Goal: Navigation & Orientation: Locate item on page

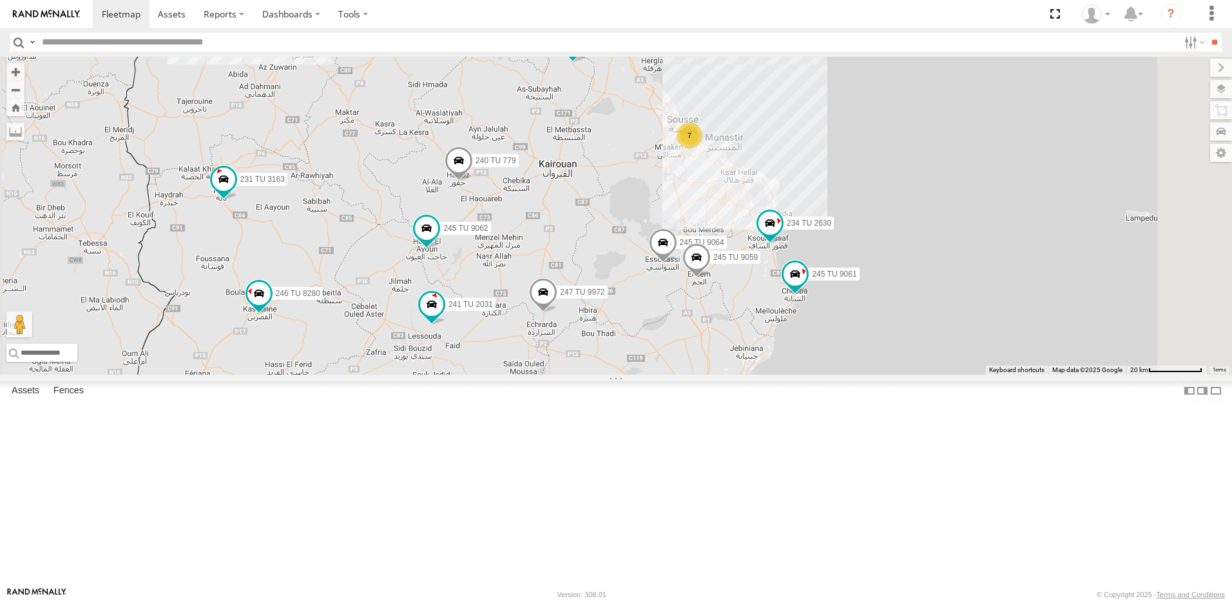
drag, startPoint x: 788, startPoint y: 342, endPoint x: 795, endPoint y: 293, distance: 49.6
click at [795, 293] on div "241 TU 2029 245 TU 4334 231 TU 3163 245 TU 9063 246 TU 8280 245 TU 9060 247 TU …" at bounding box center [616, 216] width 1232 height 318
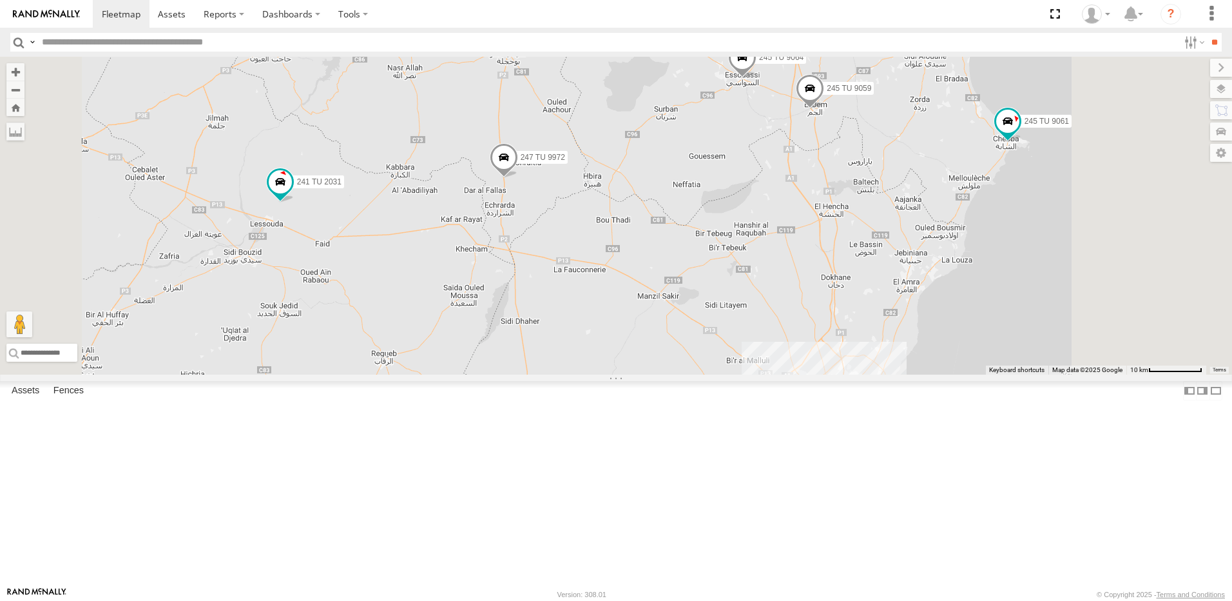
drag, startPoint x: 648, startPoint y: 458, endPoint x: 619, endPoint y: 300, distance: 160.7
click at [619, 300] on div "241 TU 2029 245 TU 4334 231 TU 3163 245 TU 9063 246 TU 8280 245 TU 9060 247 TU …" at bounding box center [616, 216] width 1232 height 318
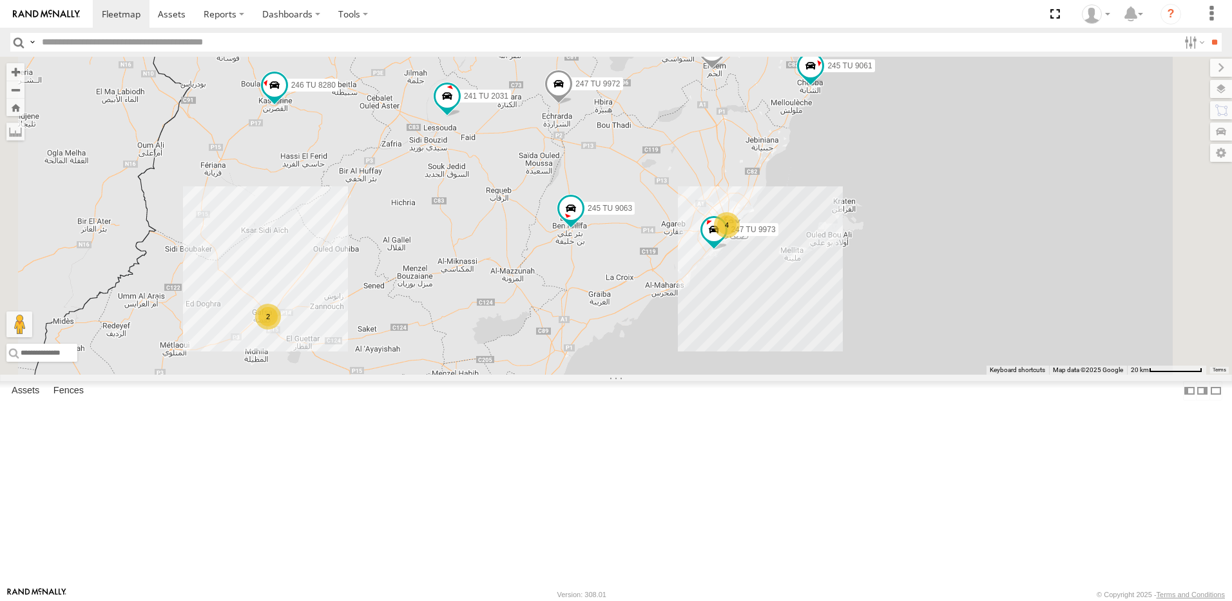
drag, startPoint x: 611, startPoint y: 392, endPoint x: 652, endPoint y: 296, distance: 104.3
click at [652, 296] on div "241 TU 2029 245 TU 4334 231 TU 3163 245 TU 9063 246 TU 8280 245 TU 9060 247 TU …" at bounding box center [616, 216] width 1232 height 318
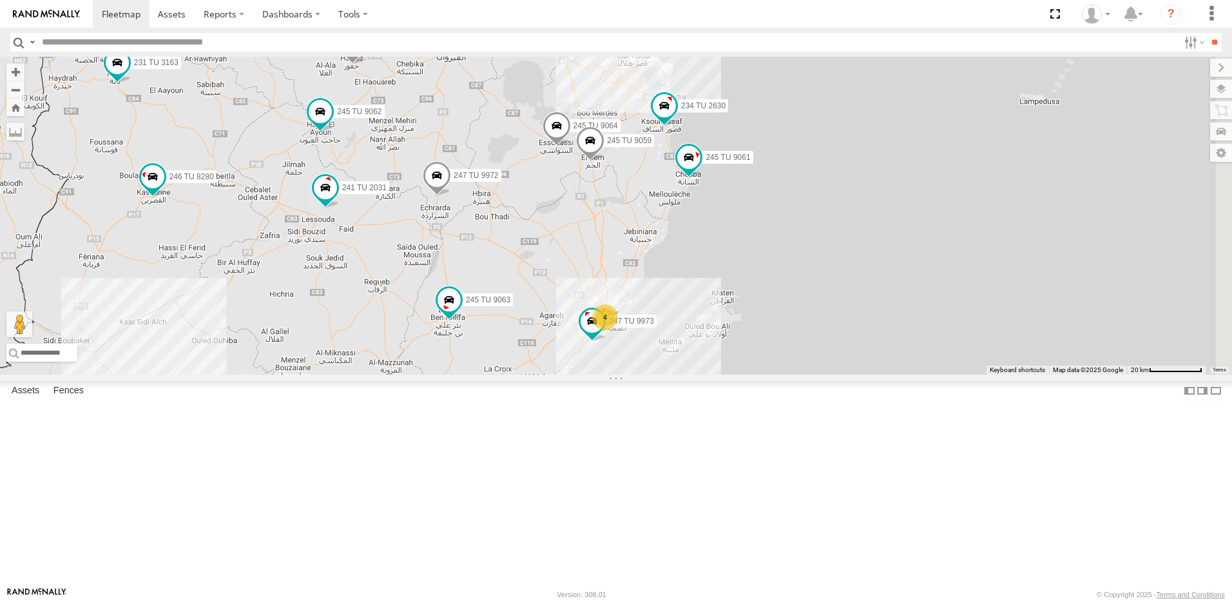
drag, startPoint x: 766, startPoint y: 264, endPoint x: 634, endPoint y: 367, distance: 167.6
click at [634, 367] on div "241 TU 2029 245 TU 4334 231 TU 3163 245 TU 9063 246 TU 8280 245 TU 9060 247 TU …" at bounding box center [616, 216] width 1232 height 318
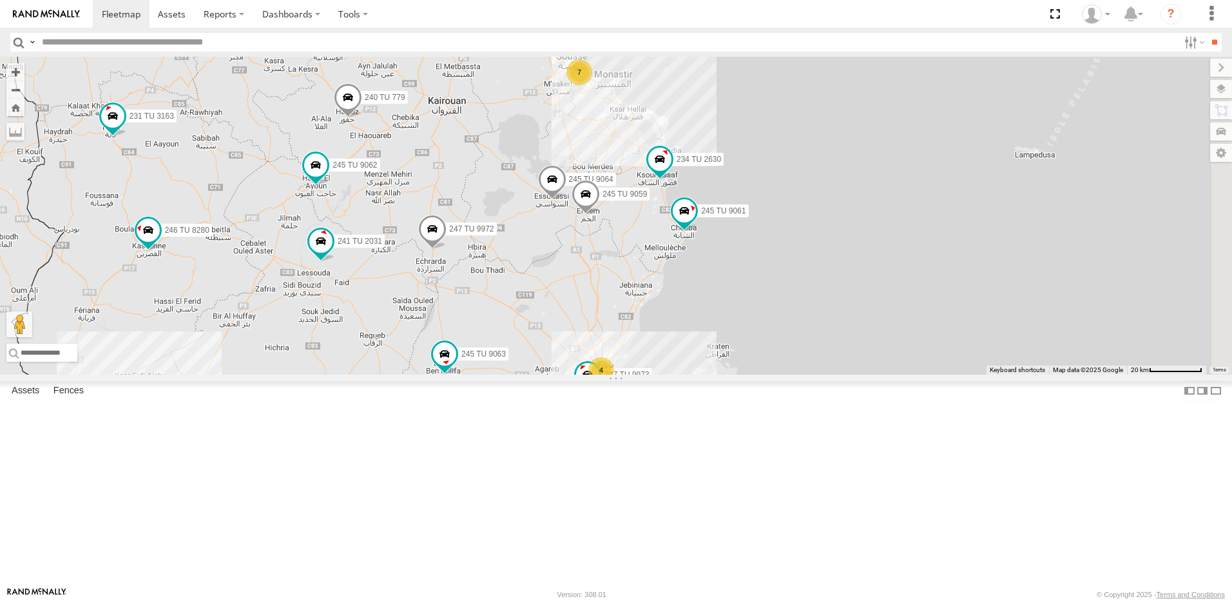
drag, startPoint x: 558, startPoint y: 247, endPoint x: 548, endPoint y: 306, distance: 60.2
click at [553, 312] on div "241 TU 2029 245 TU 4334 231 TU 3163 245 TU 9063 246 TU 8280 245 TU 9060 247 TU …" at bounding box center [616, 216] width 1232 height 318
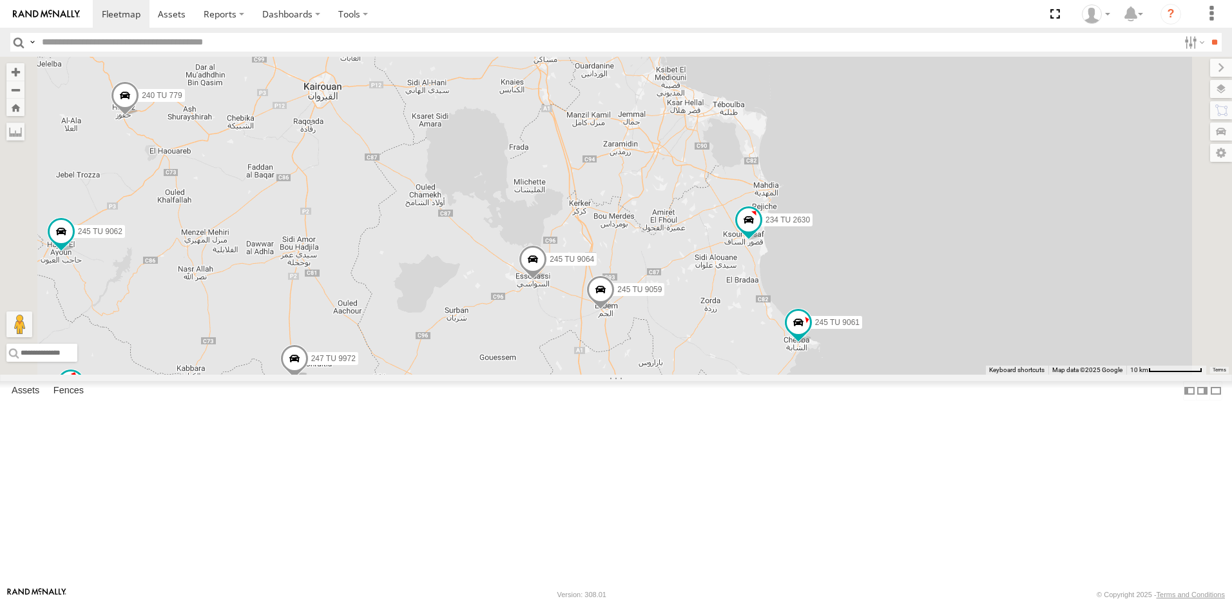
drag, startPoint x: 754, startPoint y: 137, endPoint x: 752, endPoint y: 260, distance: 123.1
click at [752, 260] on div "241 TU 2029 245 TU 4334 231 TU 3163 245 TU 9063 246 TU 8280 245 TU 9060 247 TU …" at bounding box center [616, 216] width 1232 height 318
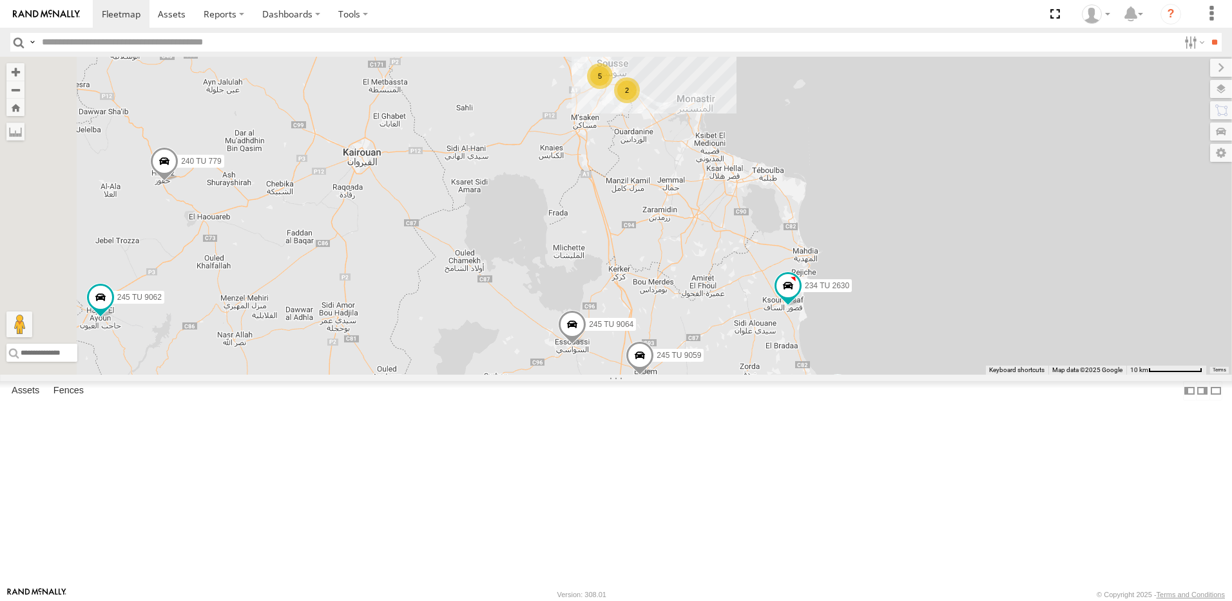
drag, startPoint x: 654, startPoint y: 226, endPoint x: 694, endPoint y: 291, distance: 76.6
click at [694, 291] on div "241 TU 2029 245 TU 4334 231 TU 3163 245 TU 9063 246 TU 8280 245 TU 9060 247 TU …" at bounding box center [616, 216] width 1232 height 318
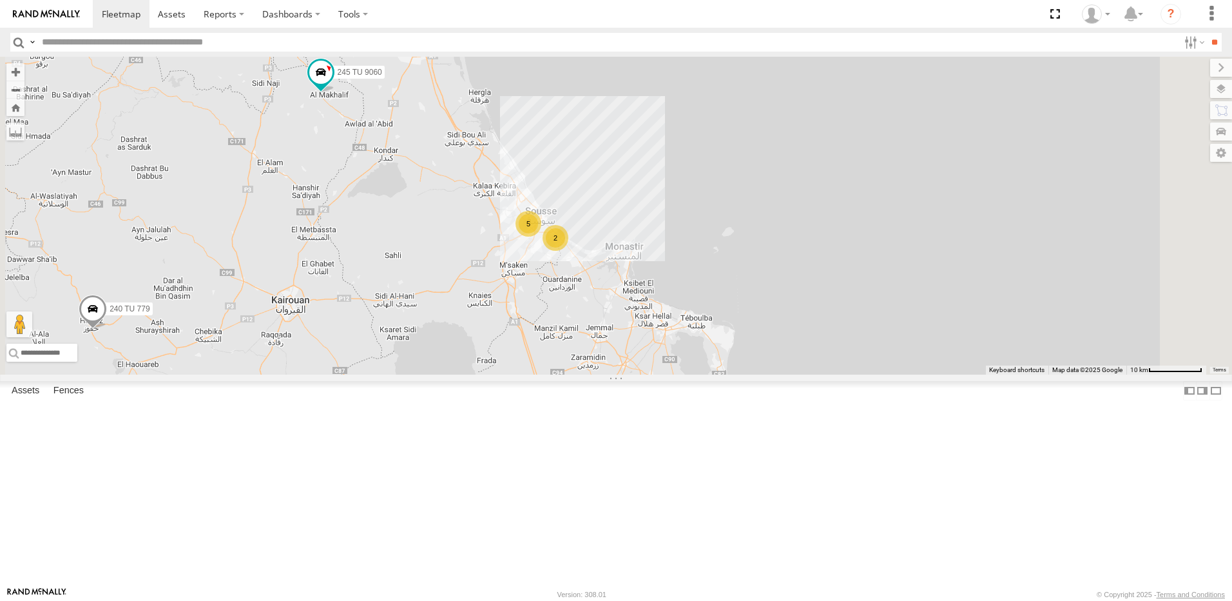
drag, startPoint x: 795, startPoint y: 253, endPoint x: 723, endPoint y: 402, distance: 166.3
click at [723, 375] on div "241 TU 2029 245 TU 4334 231 TU 3163 245 TU 9063 246 TU 8280 245 TU 9060 247 TU …" at bounding box center [616, 216] width 1232 height 318
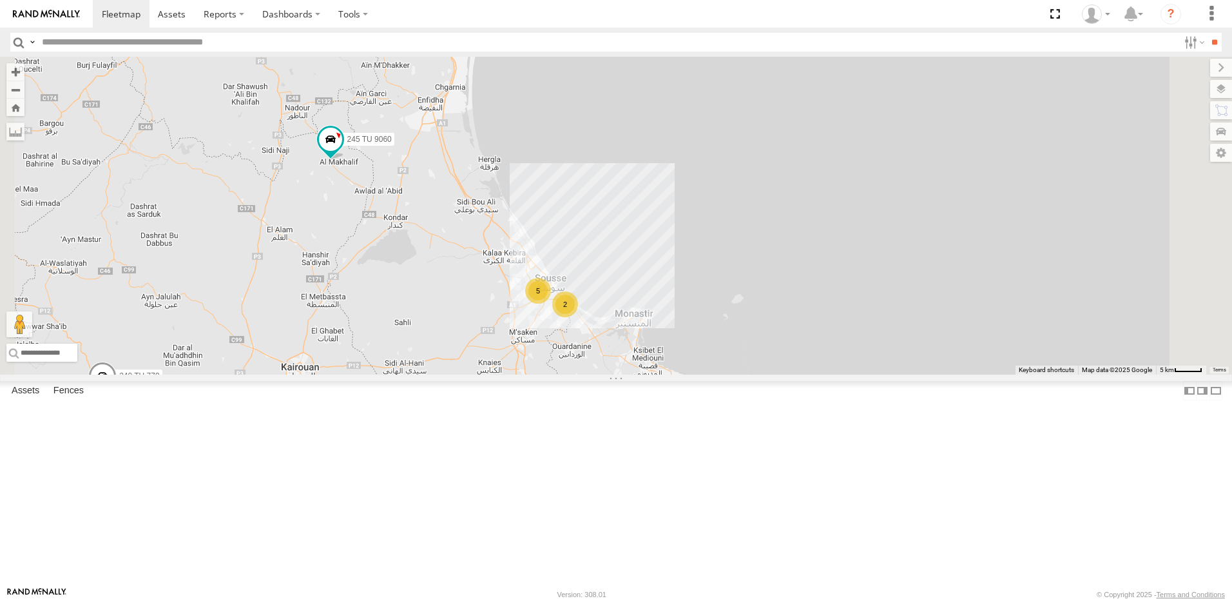
drag, startPoint x: 546, startPoint y: 323, endPoint x: 501, endPoint y: 294, distance: 53.6
click at [550, 357] on div "241 TU 2029 245 TU 4334 231 TU 3163 245 TU 9063 246 TU 8280 245 TU 9060 247 TU …" at bounding box center [616, 216] width 1232 height 318
click at [342, 150] on span at bounding box center [330, 137] width 23 height 23
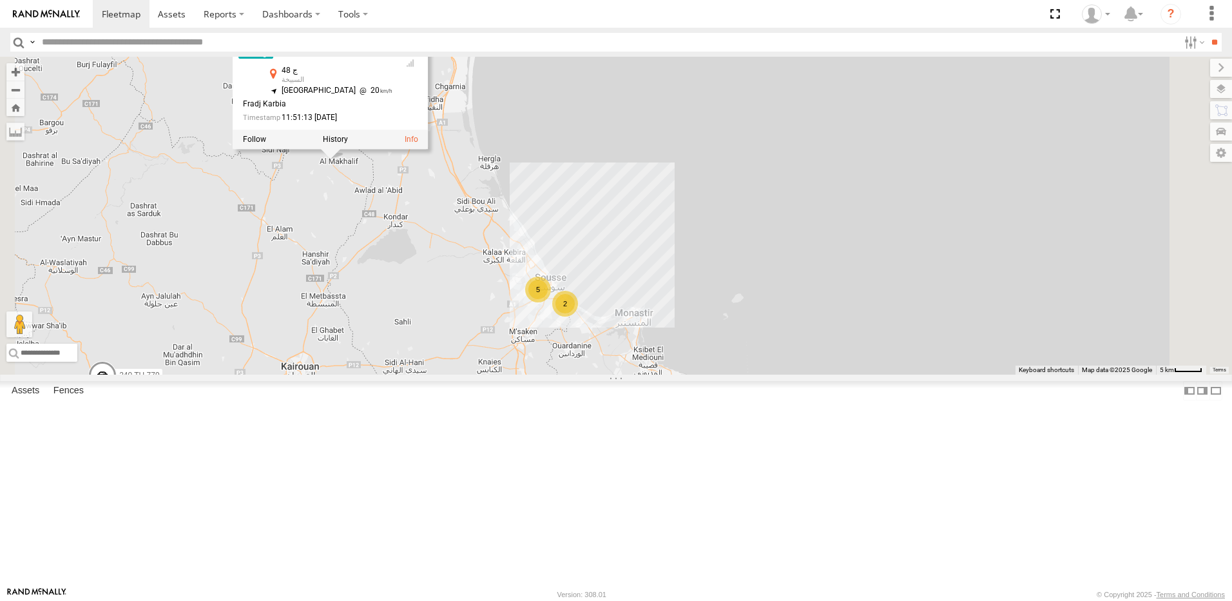
click at [554, 317] on div "241 TU 2029 245 TU 4334 231 TU 3163 245 TU 9063 246 TU 8280 245 TU 9060 247 TU …" at bounding box center [616, 216] width 1232 height 318
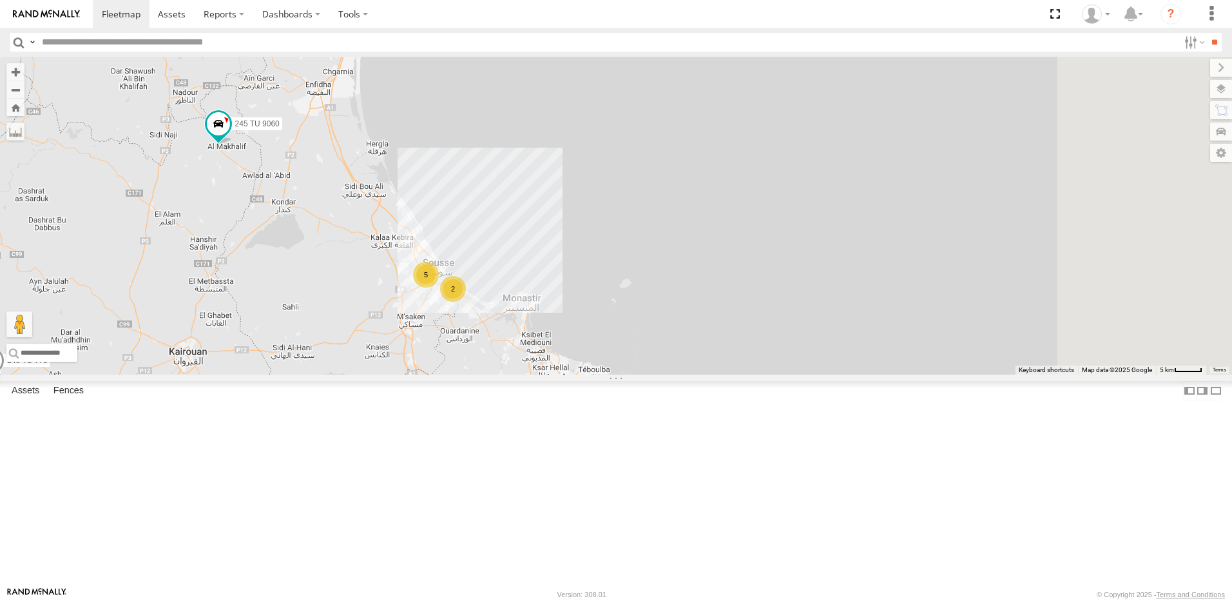
drag, startPoint x: 647, startPoint y: 381, endPoint x: 524, endPoint y: 357, distance: 124.8
click at [524, 357] on div "241 TU 2029 245 TU 4334 231 TU 3163 245 TU 9063 246 TU 8280 245 TU 9060 247 TU …" at bounding box center [616, 216] width 1232 height 318
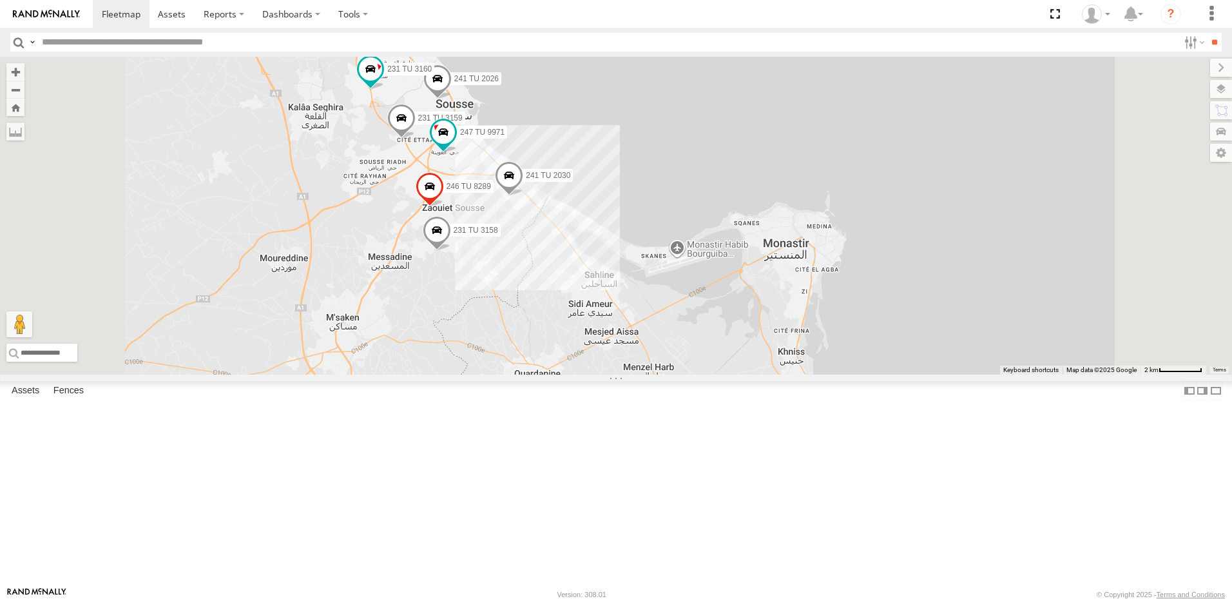
drag, startPoint x: 683, startPoint y: 450, endPoint x: 664, endPoint y: 387, distance: 66.1
click at [668, 375] on div "241 TU 2029 245 TU 4334 231 TU 3163 245 TU 9063 246 TU 8280 245 TU 9060 247 TU …" at bounding box center [616, 216] width 1232 height 318
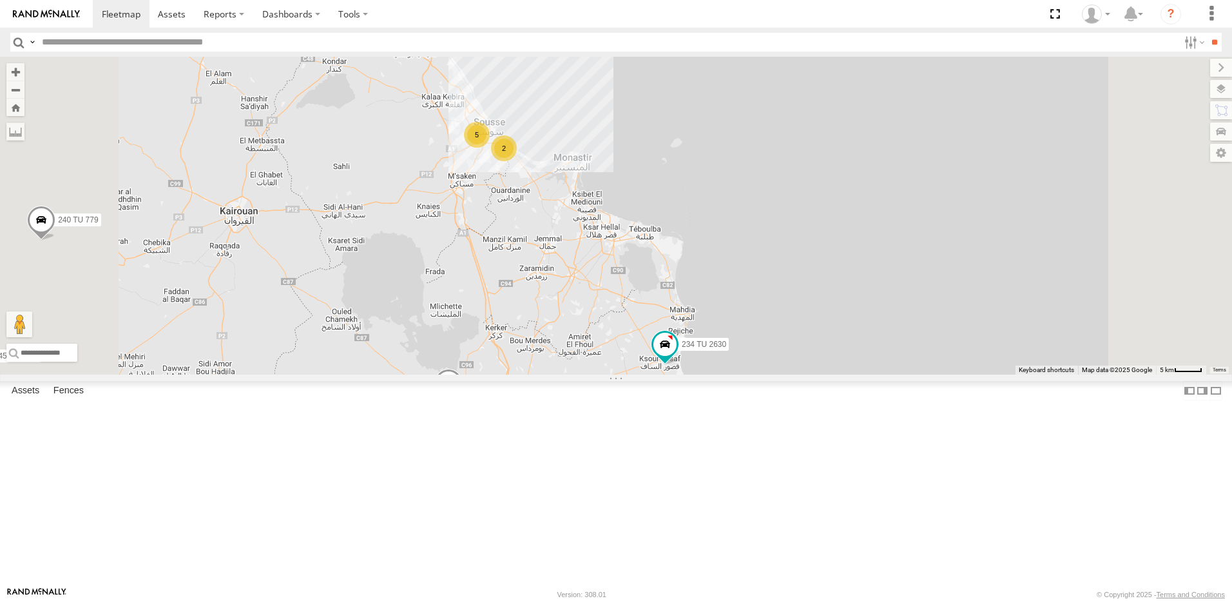
drag, startPoint x: 722, startPoint y: 459, endPoint x: 707, endPoint y: 407, distance: 53.7
click at [707, 375] on div "241 TU 2029 245 TU 4334 231 TU 3163 245 TU 9063 246 TU 8280 245 TU 9060 247 TU …" at bounding box center [616, 216] width 1232 height 318
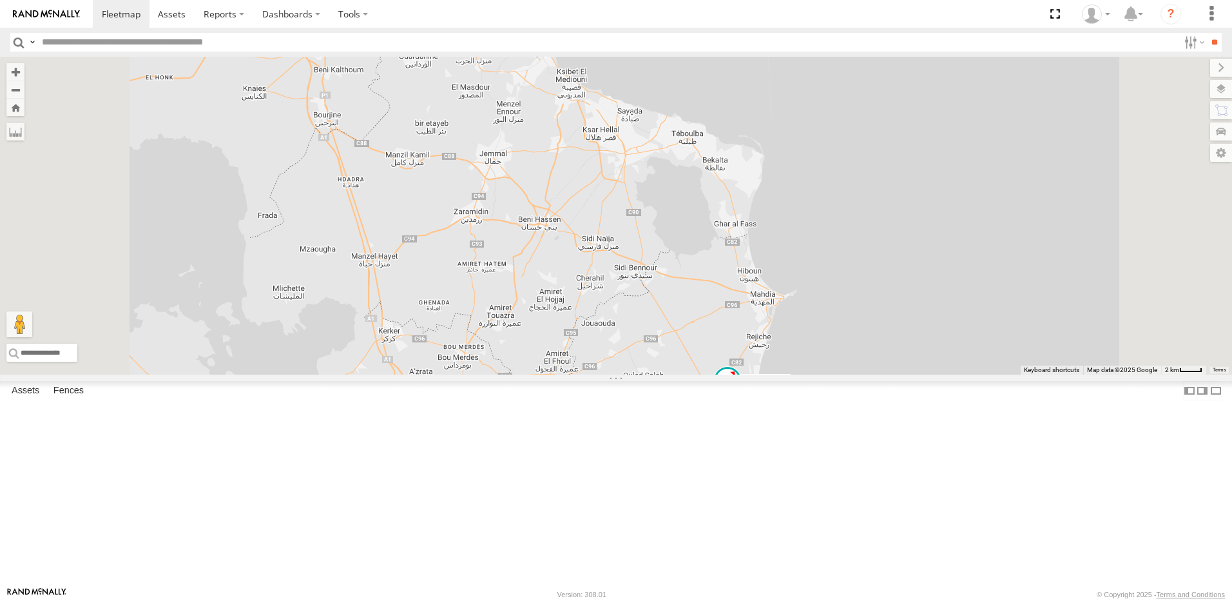
drag, startPoint x: 739, startPoint y: 281, endPoint x: 772, endPoint y: 424, distance: 146.8
click at [772, 375] on div "241 TU 2029 245 TU 4334 231 TU 3163 245 TU 9063 246 TU 8280 245 TU 9060 247 TU …" at bounding box center [616, 216] width 1232 height 318
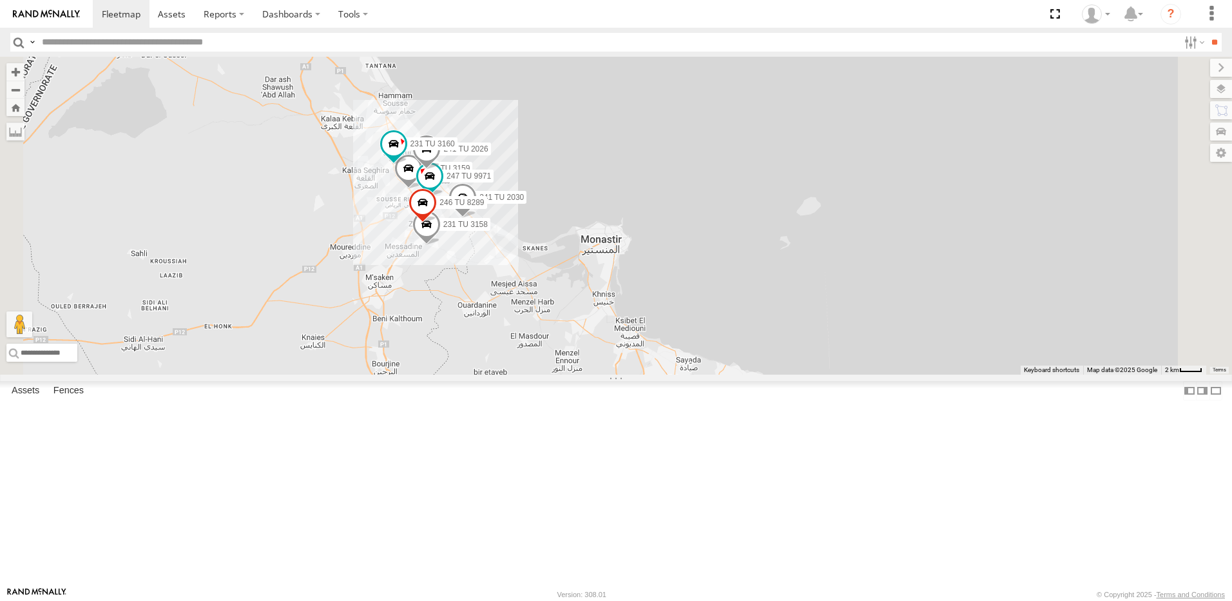
drag, startPoint x: 547, startPoint y: 352, endPoint x: 564, endPoint y: 386, distance: 38.3
click at [564, 375] on div "241 TU 2029 245 TU 4334 231 TU 3163 245 TU 9063 246 TU 8280 245 TU 9060 247 TU …" at bounding box center [616, 216] width 1232 height 318
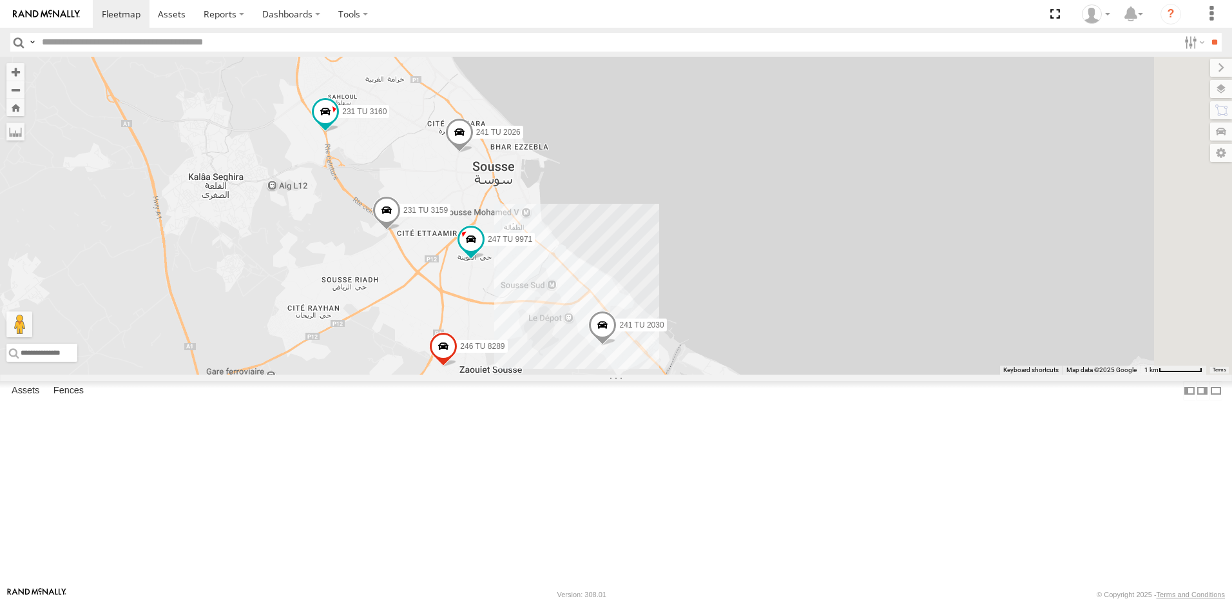
click at [633, 219] on div "241 TU 2029 245 TU 4334 231 TU 3163 245 TU 9063 246 TU 8280 245 TU 9060 247 TU …" at bounding box center [616, 216] width 1232 height 318
click at [474, 152] on span at bounding box center [459, 134] width 28 height 35
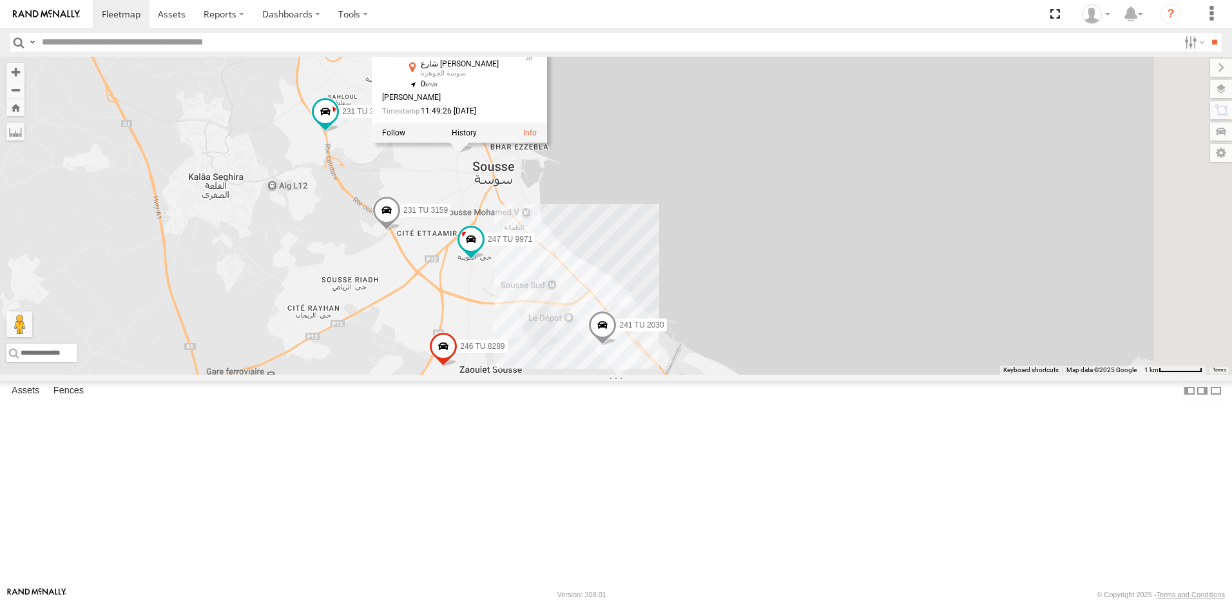
click at [583, 277] on div "241 TU 2029 245 TU 4334 231 TU 3163 245 TU 9063 246 TU 8280 245 TU 9060 247 TU …" at bounding box center [616, 216] width 1232 height 318
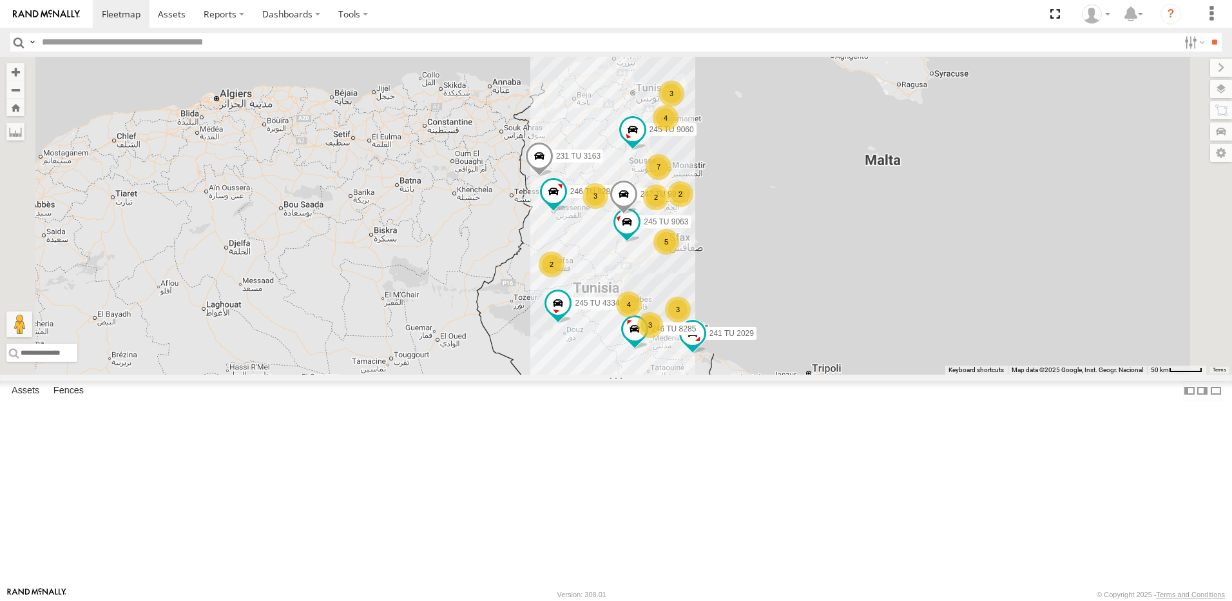
click at [672, 180] on div "7" at bounding box center [659, 167] width 26 height 26
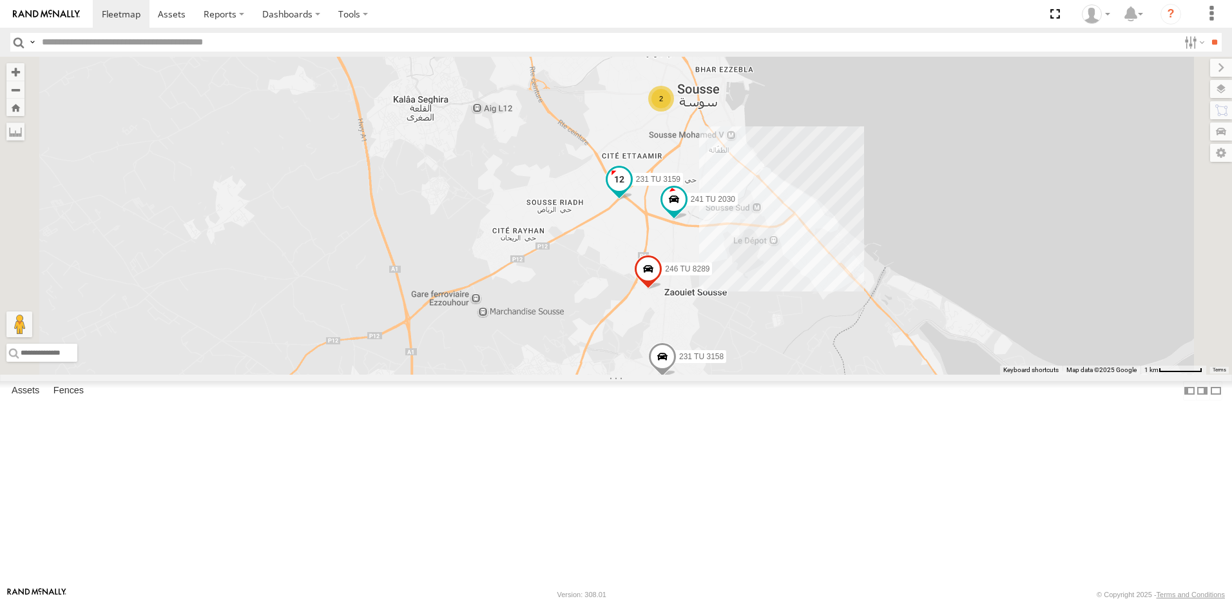
click at [631, 191] on span at bounding box center [619, 179] width 23 height 23
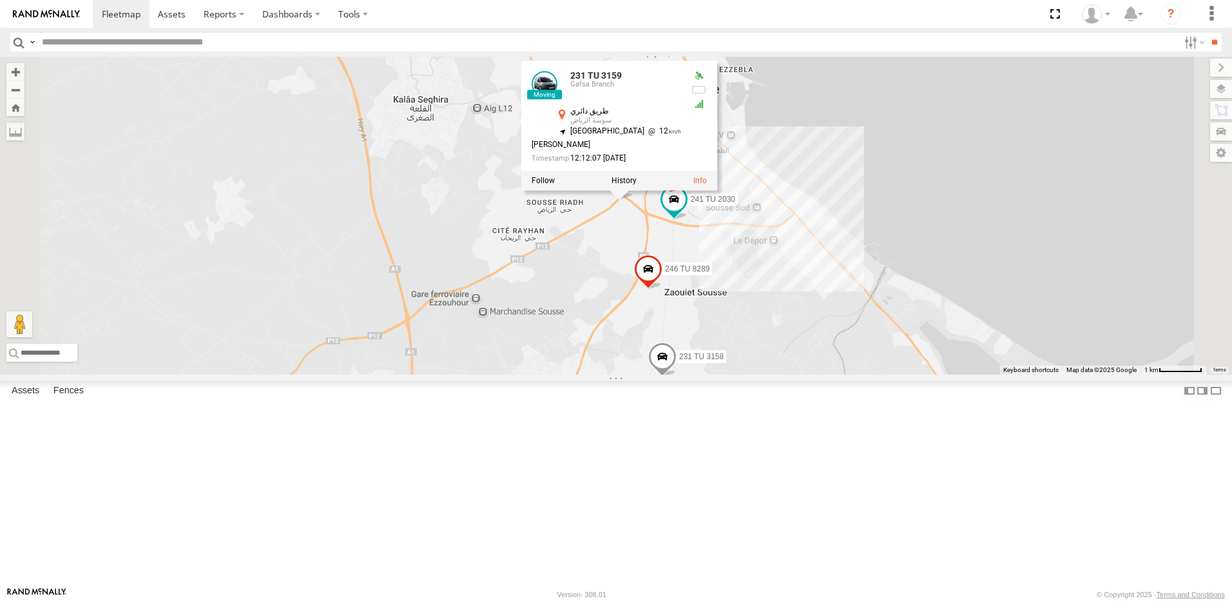
click at [752, 354] on div "241 TU 2029 245 TU 4334 231 TU 3163 245 TU 9063 246 TU 8280 245 TU 9060 247 TU …" at bounding box center [616, 216] width 1232 height 318
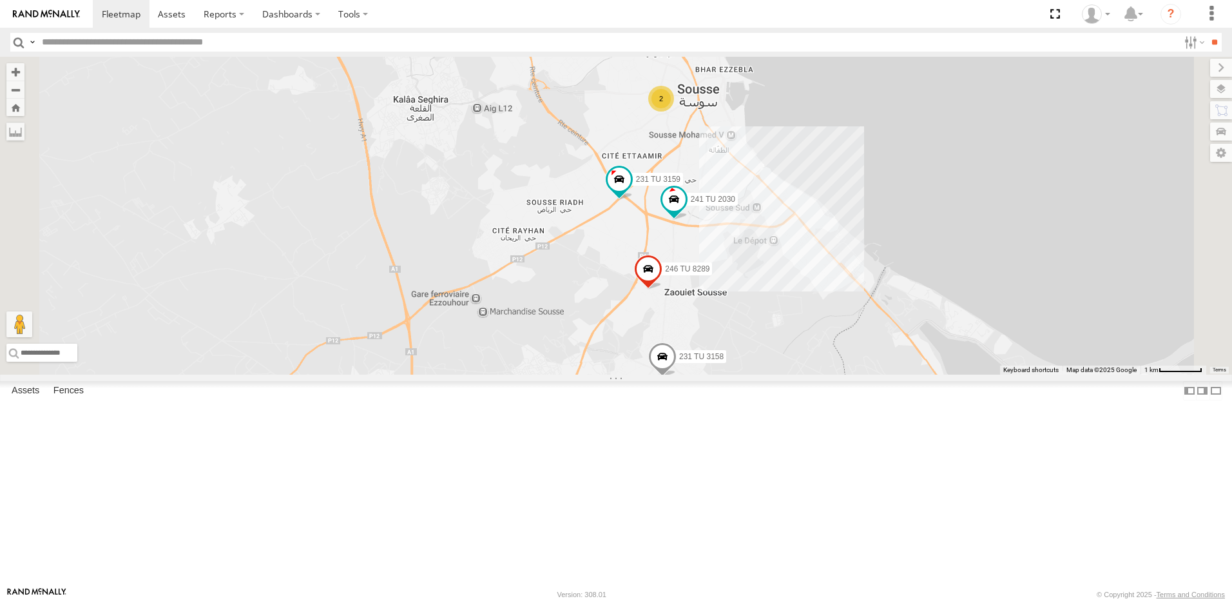
click at [570, 45] on span at bounding box center [558, 33] width 23 height 23
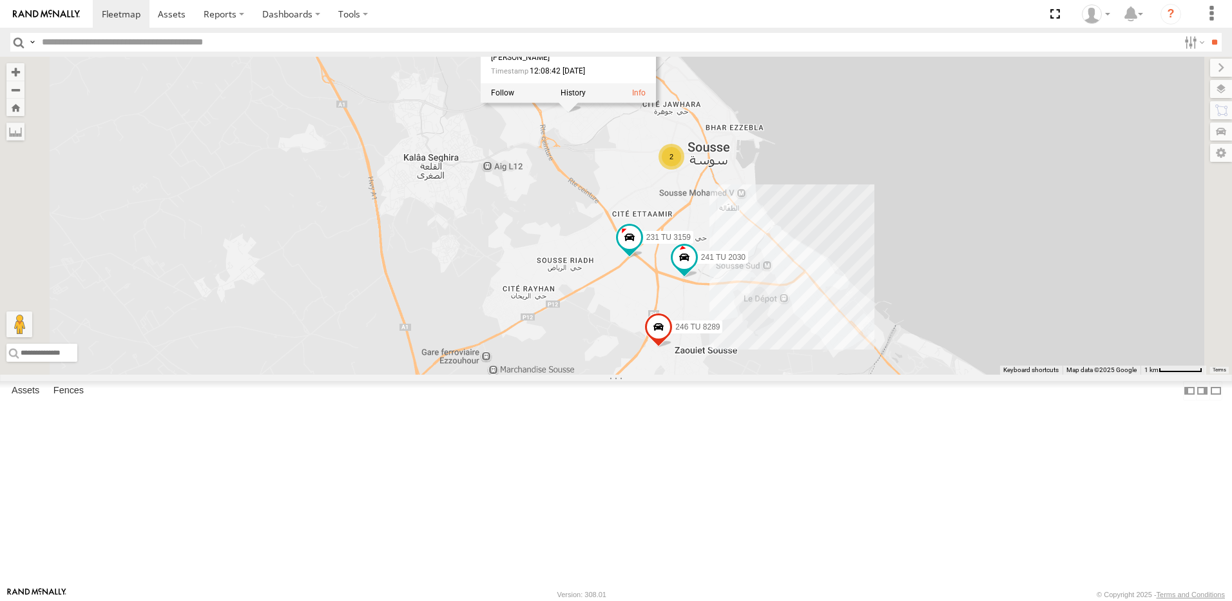
drag, startPoint x: 728, startPoint y: 251, endPoint x: 741, endPoint y: 326, distance: 75.9
click at [741, 326] on div "241 TU 2029 245 TU 4334 231 TU 3163 245 TU 9063 246 TU 8280 245 TU 9060 247 TU …" at bounding box center [616, 216] width 1232 height 318
click at [742, 297] on div "241 TU 2029 245 TU 4334 231 TU 3163 245 TU 9063 246 TU 8280 245 TU 9060 247 TU …" at bounding box center [616, 216] width 1232 height 318
click at [685, 170] on div "2" at bounding box center [672, 157] width 26 height 26
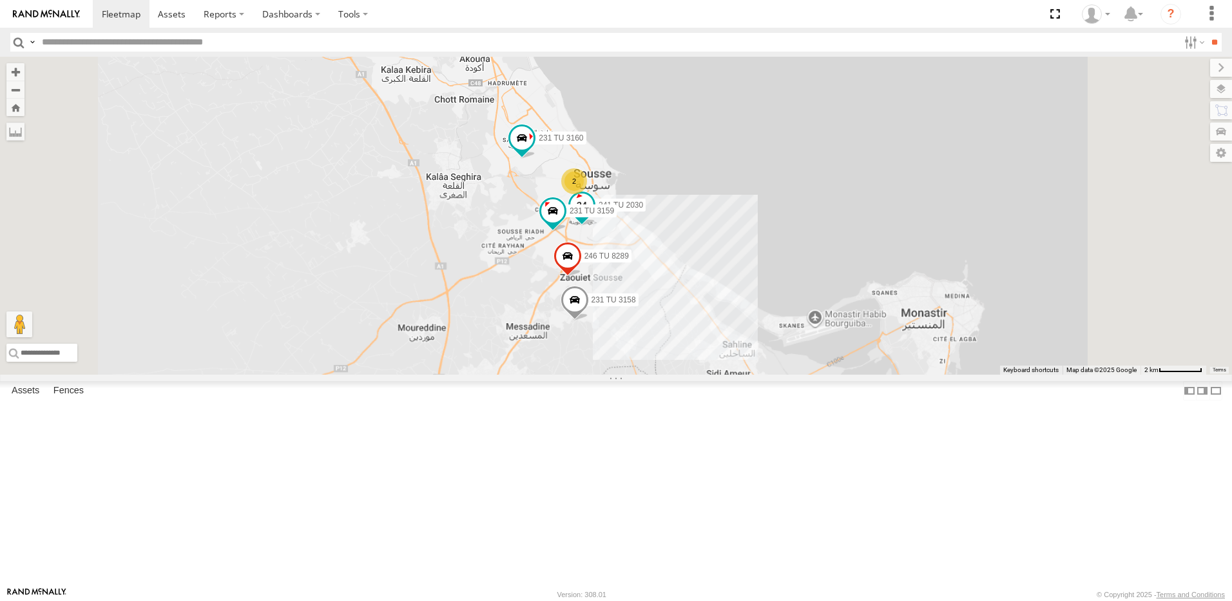
drag, startPoint x: 735, startPoint y: 347, endPoint x: 719, endPoint y: 239, distance: 108.9
click at [719, 178] on div "241 TU 2029 245 TU 4334 231 TU 3163 245 TU 9063 246 TU 8280 245 TU 9060 247 TU …" at bounding box center [1227, 178] width 1232 height 0
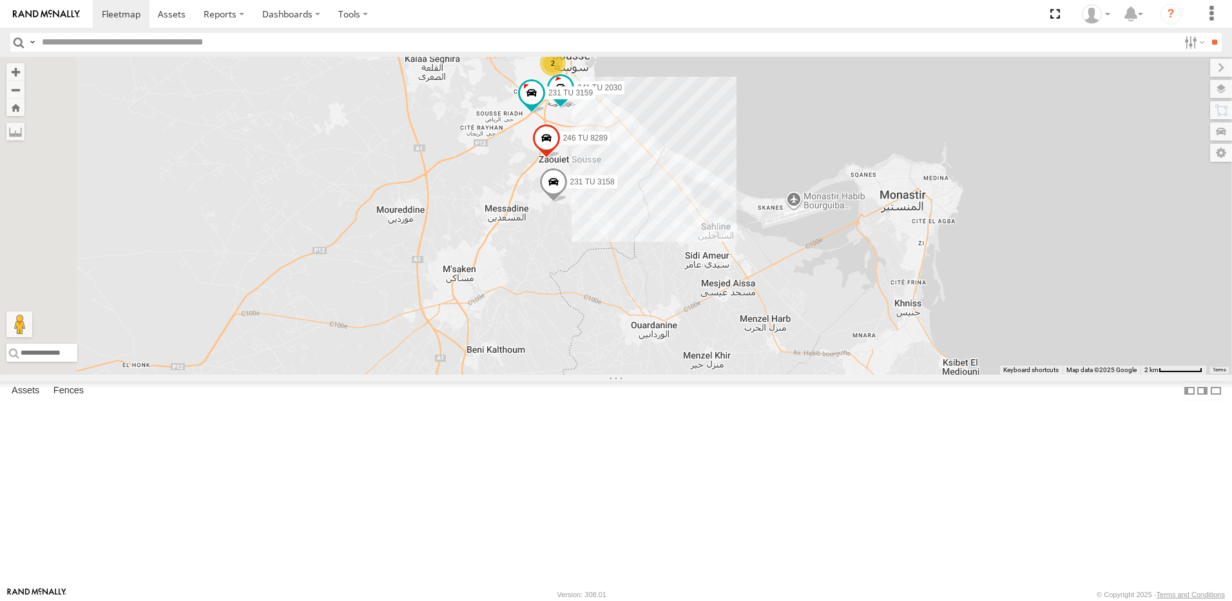
drag, startPoint x: 936, startPoint y: 341, endPoint x: 855, endPoint y: 293, distance: 94.5
click at [896, 304] on div "241 TU 2029 245 TU 4334 231 TU 3163 245 TU 9063 246 TU 8280 245 TU 9060 247 TU …" at bounding box center [616, 216] width 1232 height 318
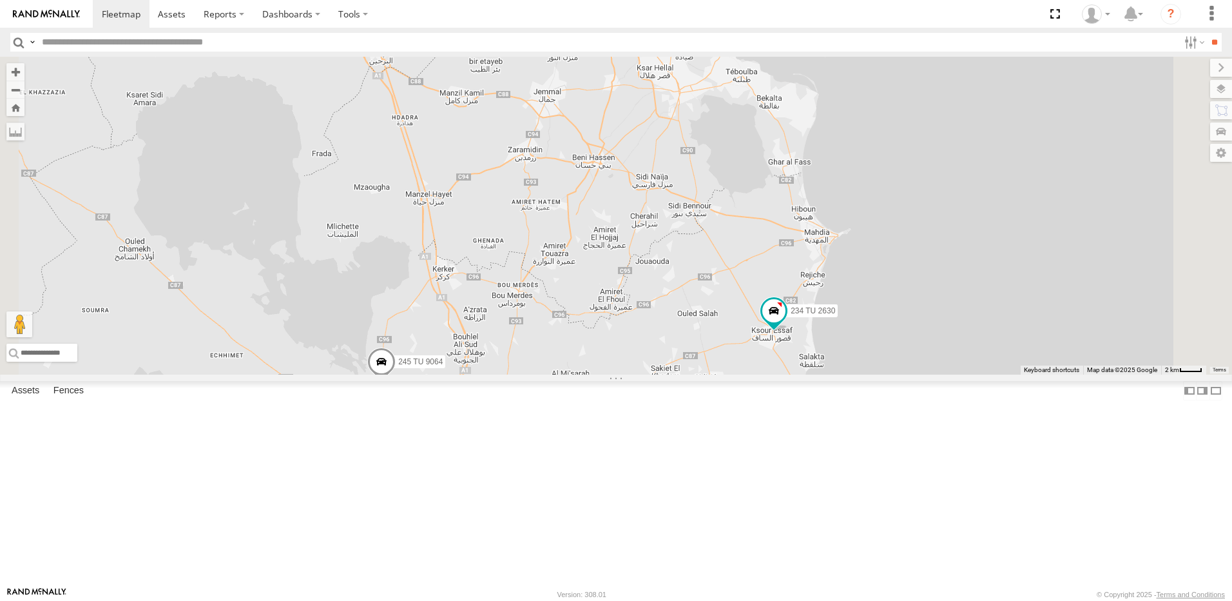
drag, startPoint x: 813, startPoint y: 394, endPoint x: 756, endPoint y: 287, distance: 121.4
click at [759, 293] on div "241 TU 2029 245 TU 4334 231 TU 3163 245 TU 9063 246 TU 8280 245 TU 9060 247 TU …" at bounding box center [616, 216] width 1232 height 318
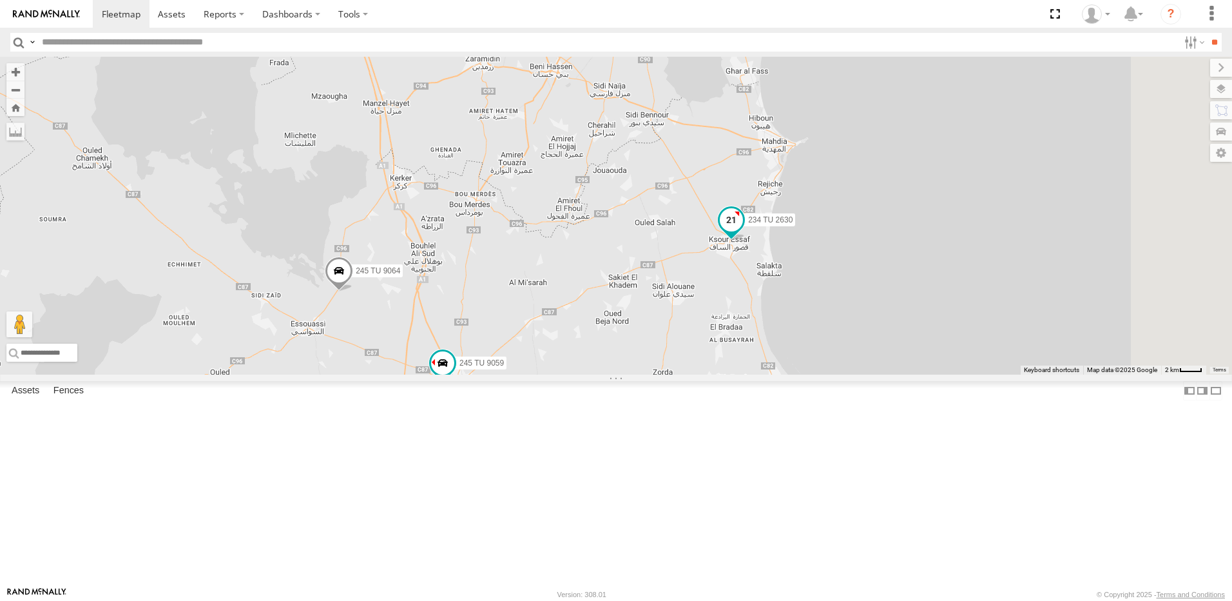
click at [743, 231] on span at bounding box center [731, 219] width 23 height 23
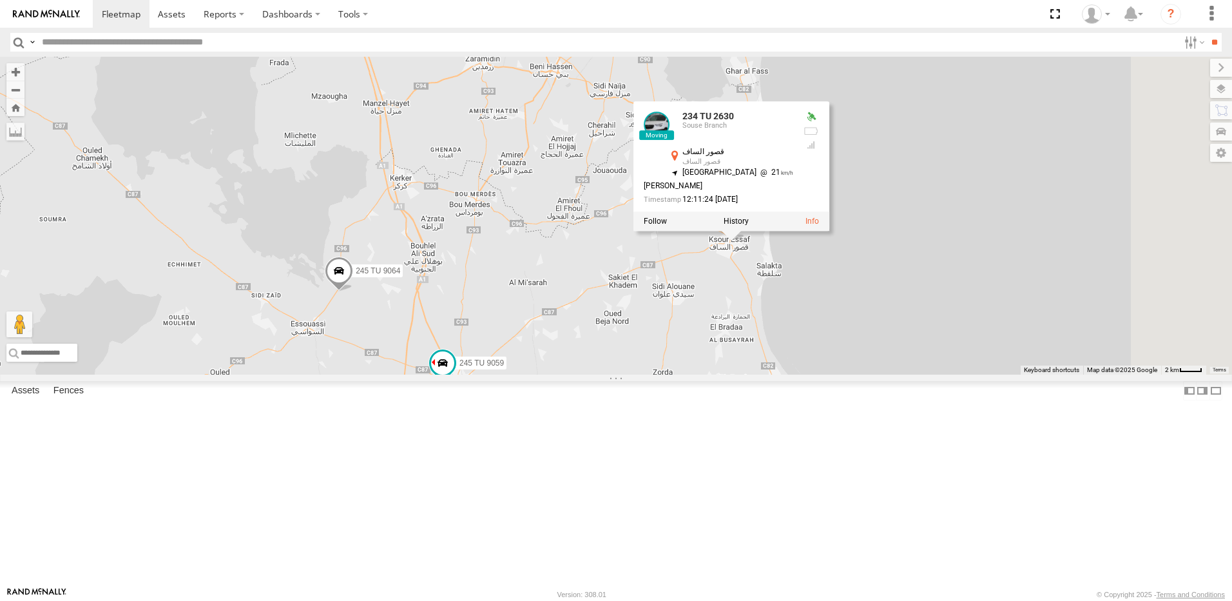
click at [738, 288] on div "241 TU 2029 245 TU 4334 231 TU 3163 245 TU 9063 246 TU 8280 245 TU 9060 247 TU …" at bounding box center [616, 216] width 1232 height 318
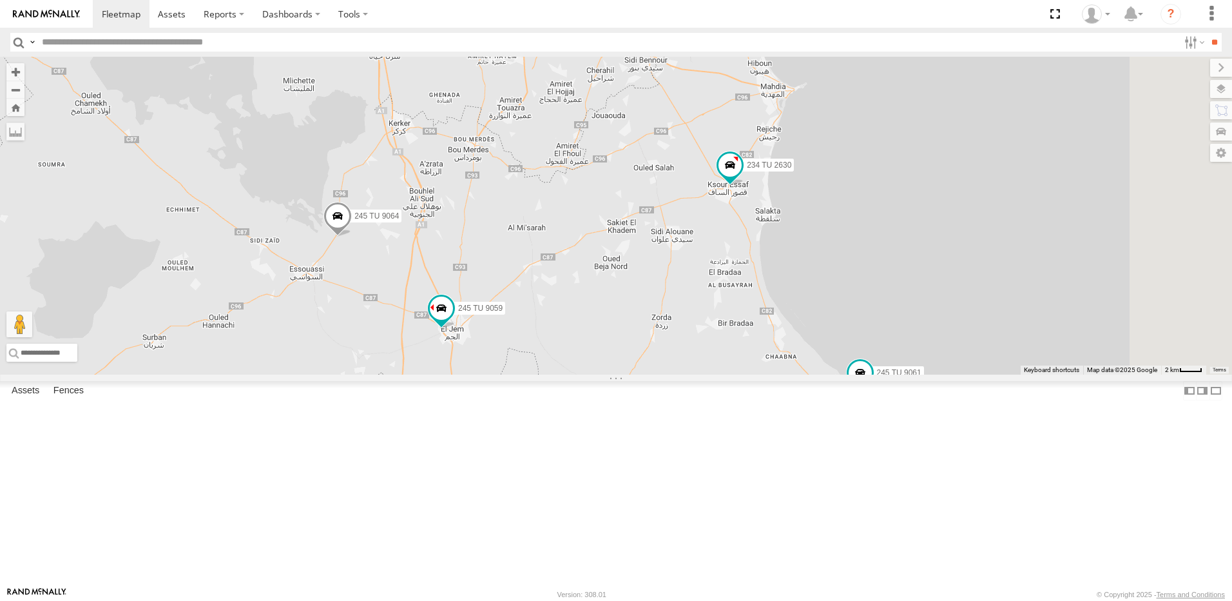
drag, startPoint x: 820, startPoint y: 389, endPoint x: 801, endPoint y: 302, distance: 89.1
click at [801, 302] on div "241 TU 2029 245 TU 4334 231 TU 3163 245 TU 9063 246 TU 8280 245 TU 9060 247 TU …" at bounding box center [616, 216] width 1232 height 318
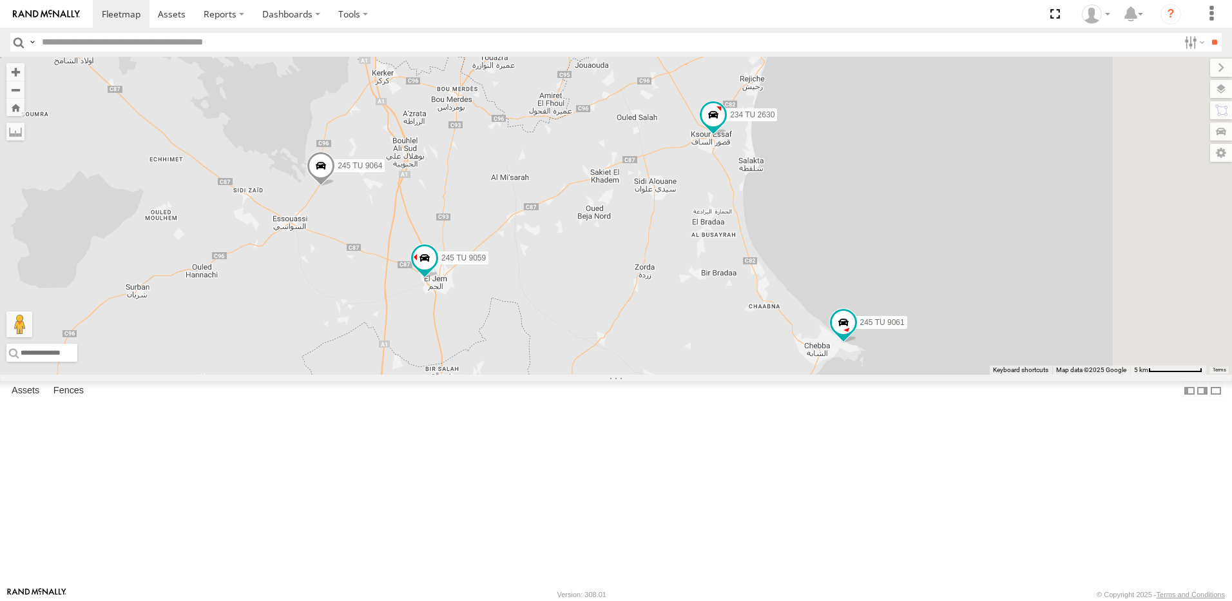
click at [335, 186] on span at bounding box center [321, 168] width 28 height 35
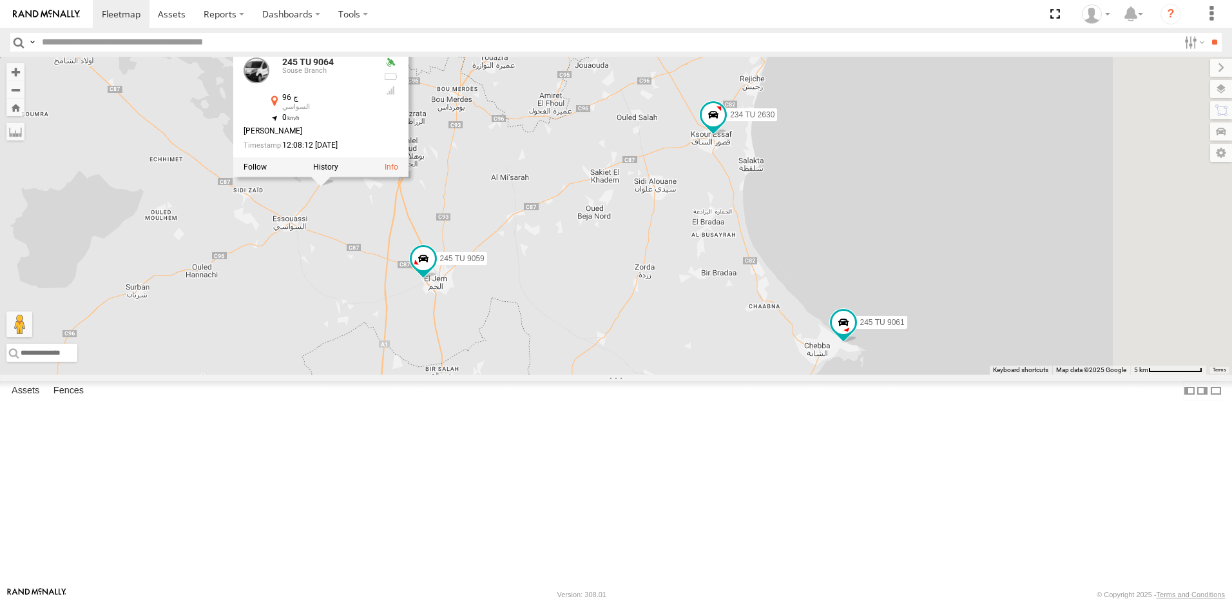
click at [696, 249] on div "241 TU 2029 245 TU 4334 231 TU 3163 245 TU 9063 246 TU 8280 245 TU 9060 247 TU …" at bounding box center [616, 216] width 1232 height 318
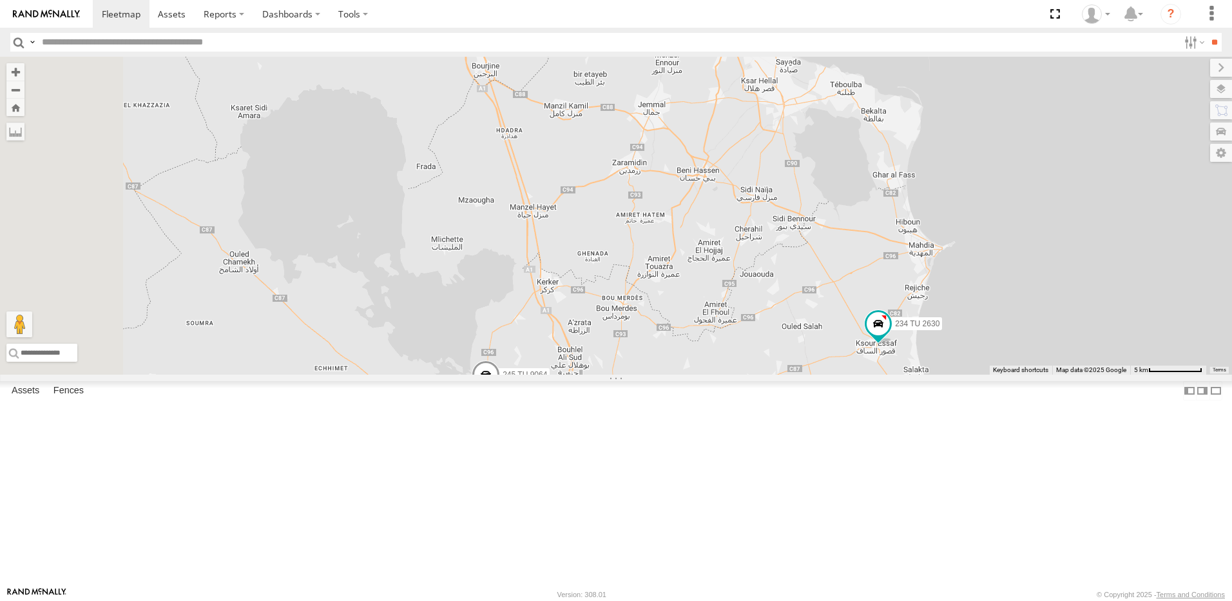
drag, startPoint x: 677, startPoint y: 284, endPoint x: 845, endPoint y: 493, distance: 268.2
click at [845, 375] on div "241 TU 2029 245 TU 4334 231 TU 3163 245 TU 9063 246 TU 8280 245 TU 9060 247 TU …" at bounding box center [616, 216] width 1232 height 318
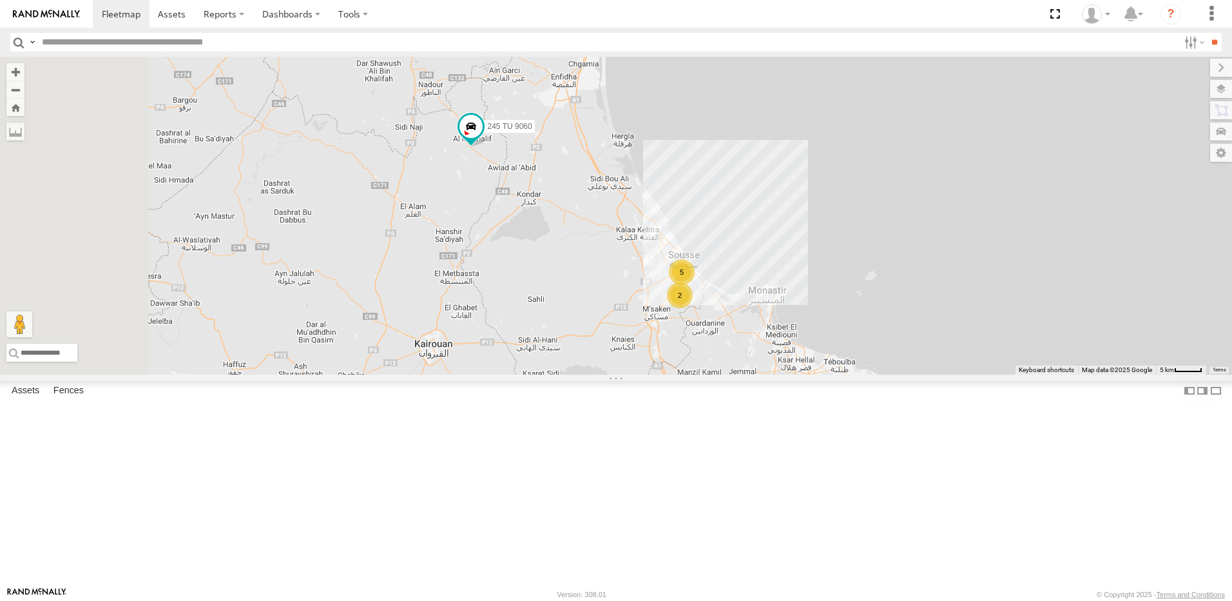
drag, startPoint x: 778, startPoint y: 384, endPoint x: 826, endPoint y: 452, distance: 82.8
click at [826, 375] on div "241 TU 2029 245 TU 4334 231 TU 3163 245 TU 9063 246 TU 8280 245 TU 9060 247 TU …" at bounding box center [616, 216] width 1232 height 318
click at [634, 375] on div "241 TU 2029 245 TU 4334 231 TU 3163 245 TU 9063 246 TU 8280 245 TU 9060 247 TU …" at bounding box center [616, 216] width 1232 height 318
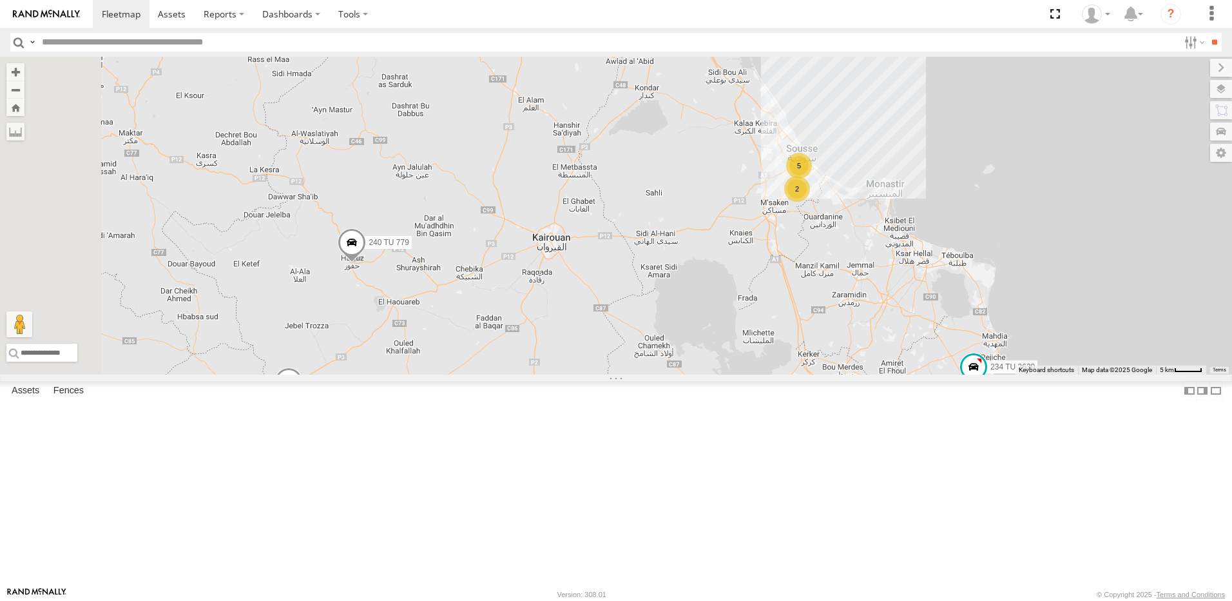
drag, startPoint x: 537, startPoint y: 441, endPoint x: 576, endPoint y: 389, distance: 64.5
click at [574, 375] on div "241 TU 2029 245 TU 4334 231 TU 3163 245 TU 9063 246 TU 8280 245 TU 9060 247 TU …" at bounding box center [616, 216] width 1232 height 318
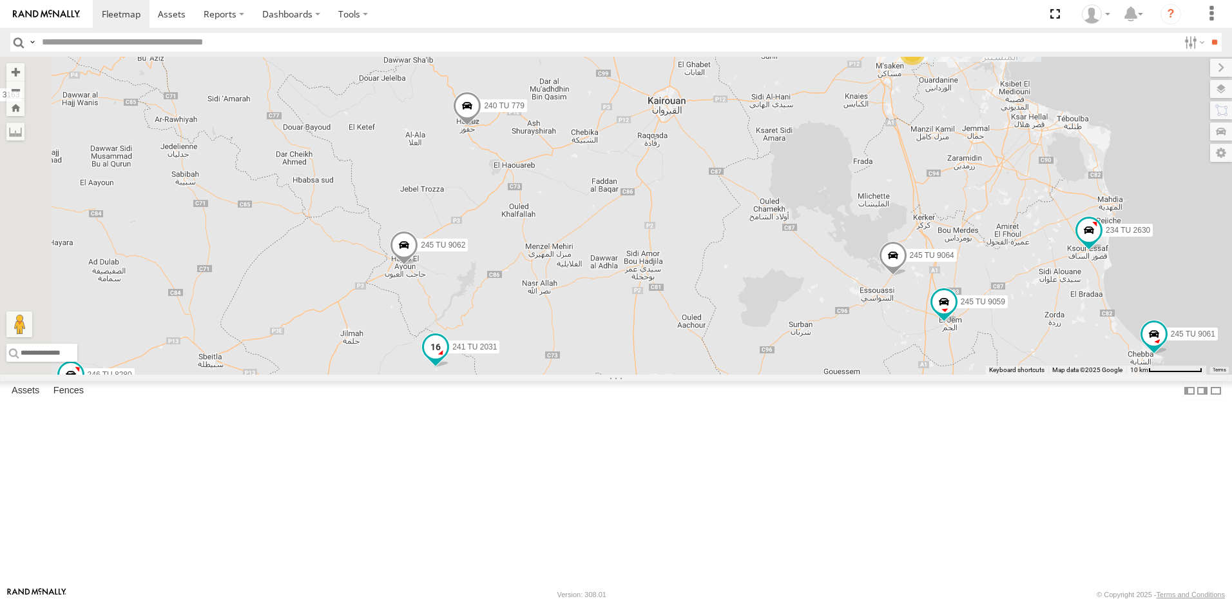
click at [447, 358] on span at bounding box center [435, 346] width 23 height 23
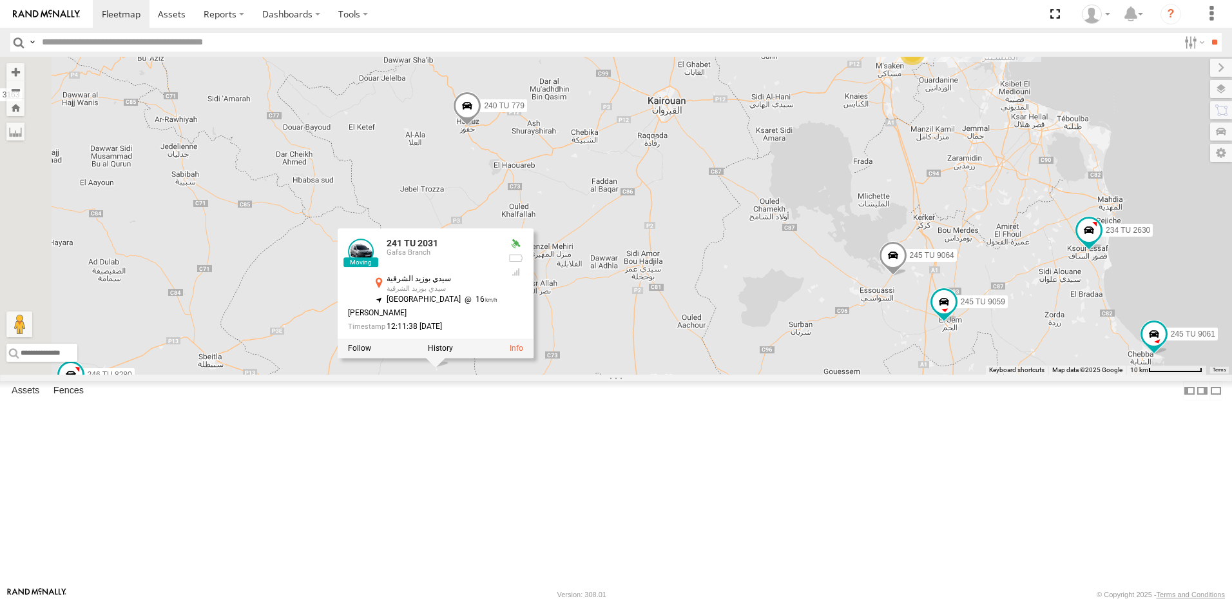
click at [753, 375] on div "241 TU 2029 245 TU 4334 231 TU 3163 245 TU 9063 246 TU 8280 245 TU 9060 247 TU …" at bounding box center [616, 216] width 1232 height 318
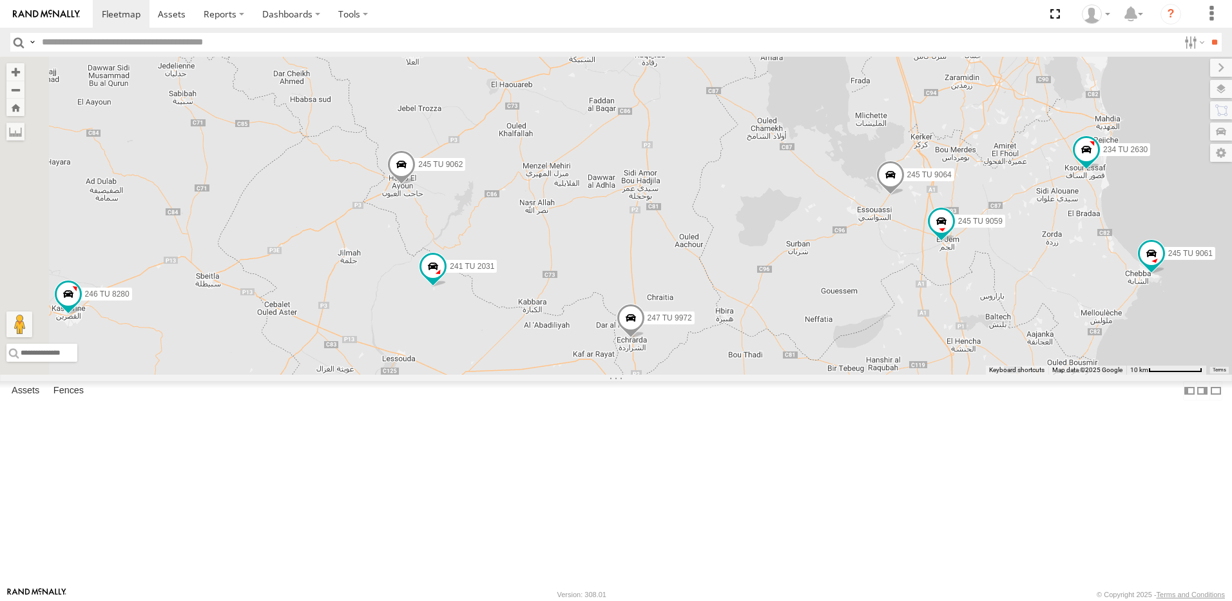
drag, startPoint x: 699, startPoint y: 355, endPoint x: 701, endPoint y: 339, distance: 15.5
click at [701, 339] on div "241 TU 2029 245 TU 4334 231 TU 3163 245 TU 9063 246 TU 8280 245 TU 9060 247 TU …" at bounding box center [616, 216] width 1232 height 318
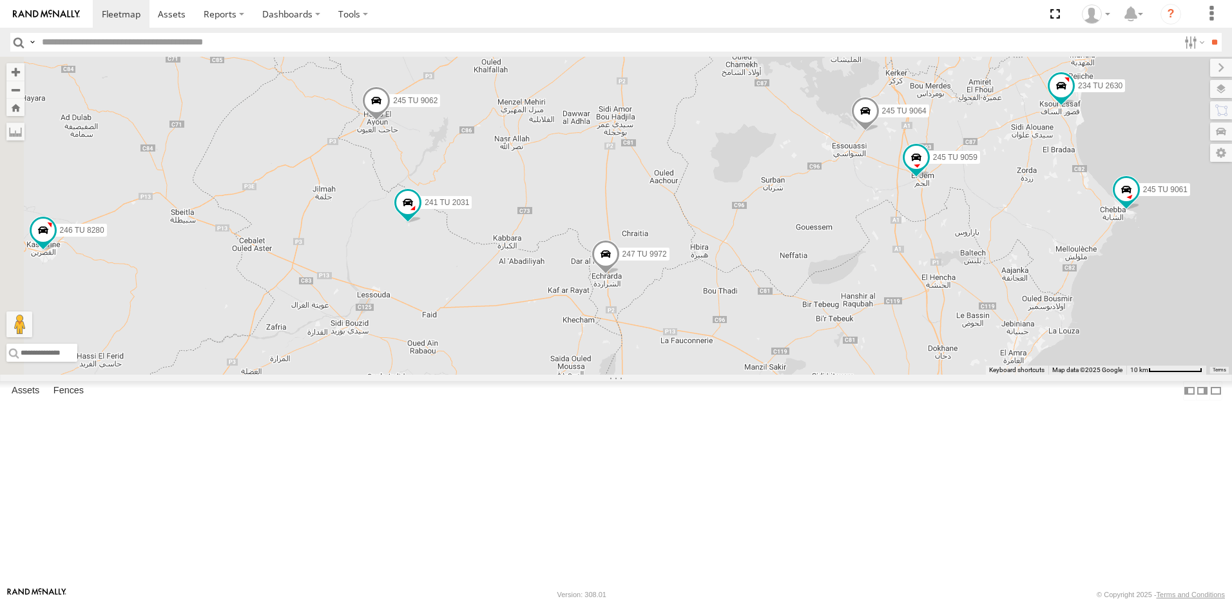
drag, startPoint x: 764, startPoint y: 446, endPoint x: 739, endPoint y: 396, distance: 56.2
click at [739, 375] on div "241 TU 2029 245 TU 4334 231 TU 3163 245 TU 9063 246 TU 8280 245 TU 9060 247 TU …" at bounding box center [616, 216] width 1232 height 318
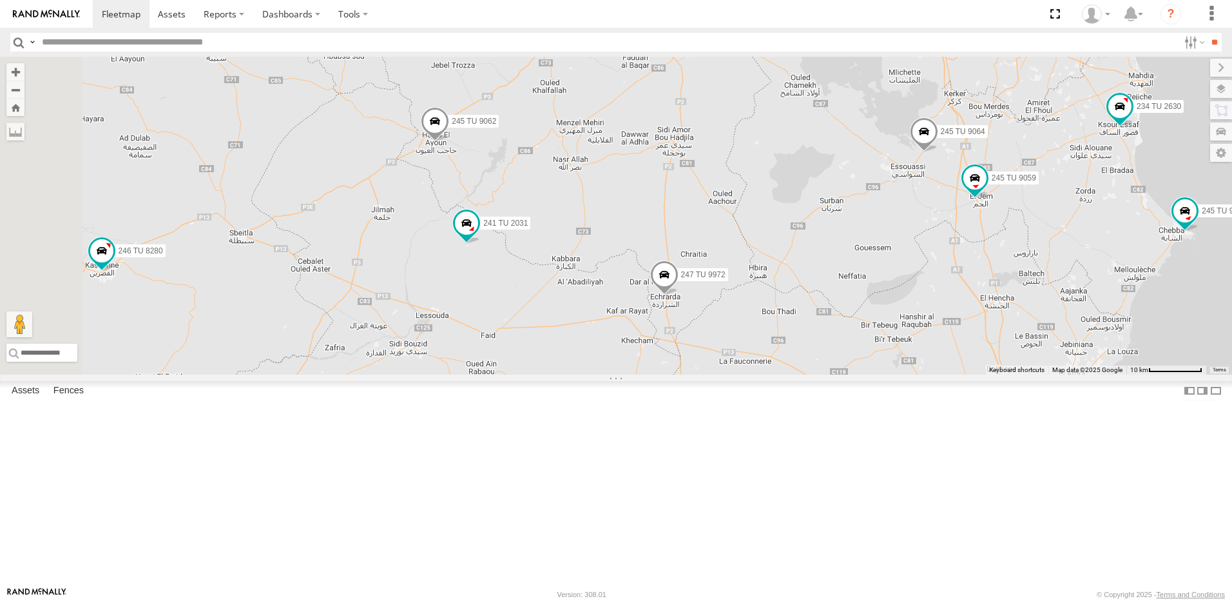
drag, startPoint x: 681, startPoint y: 270, endPoint x: 726, endPoint y: 285, distance: 46.9
click at [726, 285] on div "241 TU 2029 245 TU 4334 231 TU 3163 245 TU 9063 246 TU 8280 245 TU 9060 247 TU …" at bounding box center [616, 216] width 1232 height 318
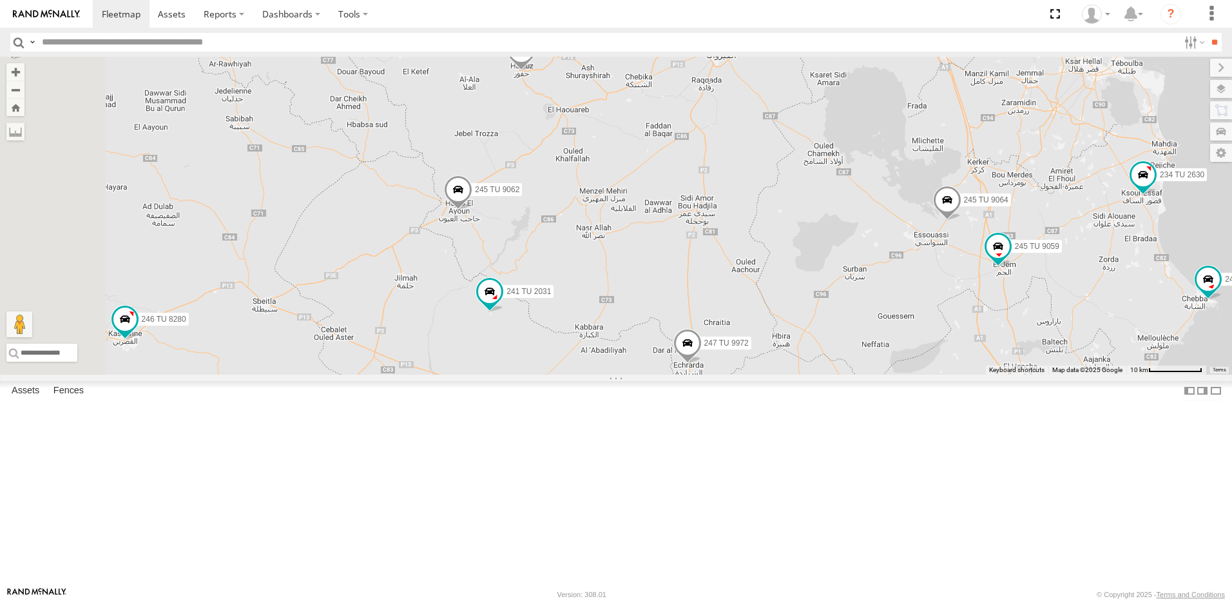
drag, startPoint x: 697, startPoint y: 272, endPoint x: 712, endPoint y: 329, distance: 59.1
click at [712, 329] on div "241 TU 2029 245 TU 4334 231 TU 3163 245 TU 9063 246 TU 8280 245 TU 9060 247 TU …" at bounding box center [616, 216] width 1232 height 318
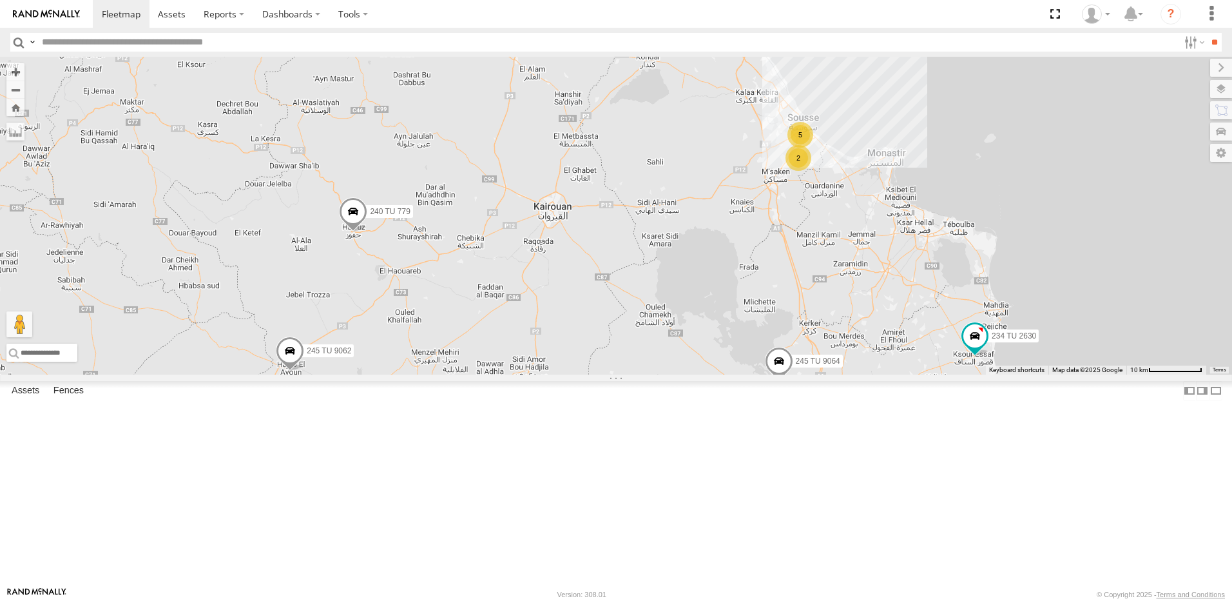
drag, startPoint x: 739, startPoint y: 376, endPoint x: 670, endPoint y: 368, distance: 70.0
click at [670, 368] on div "241 TU 2029 245 TU 4334 231 TU 3163 245 TU 9063 246 TU 8280 245 TU 9060 247 TU …" at bounding box center [616, 216] width 1232 height 318
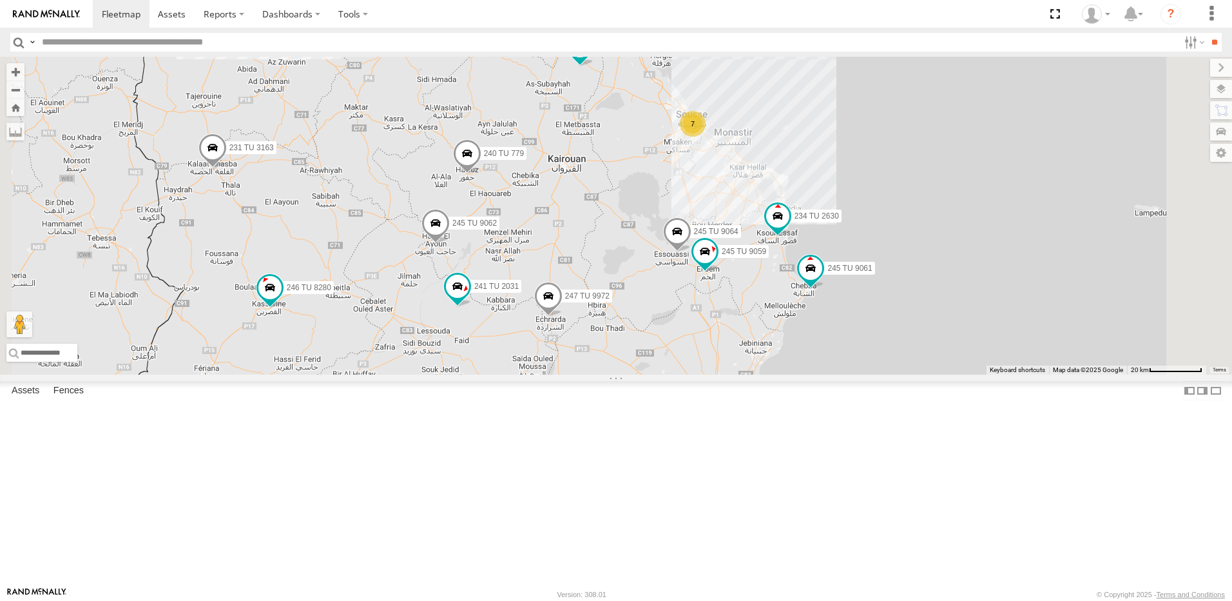
click at [594, 66] on span at bounding box center [580, 49] width 28 height 35
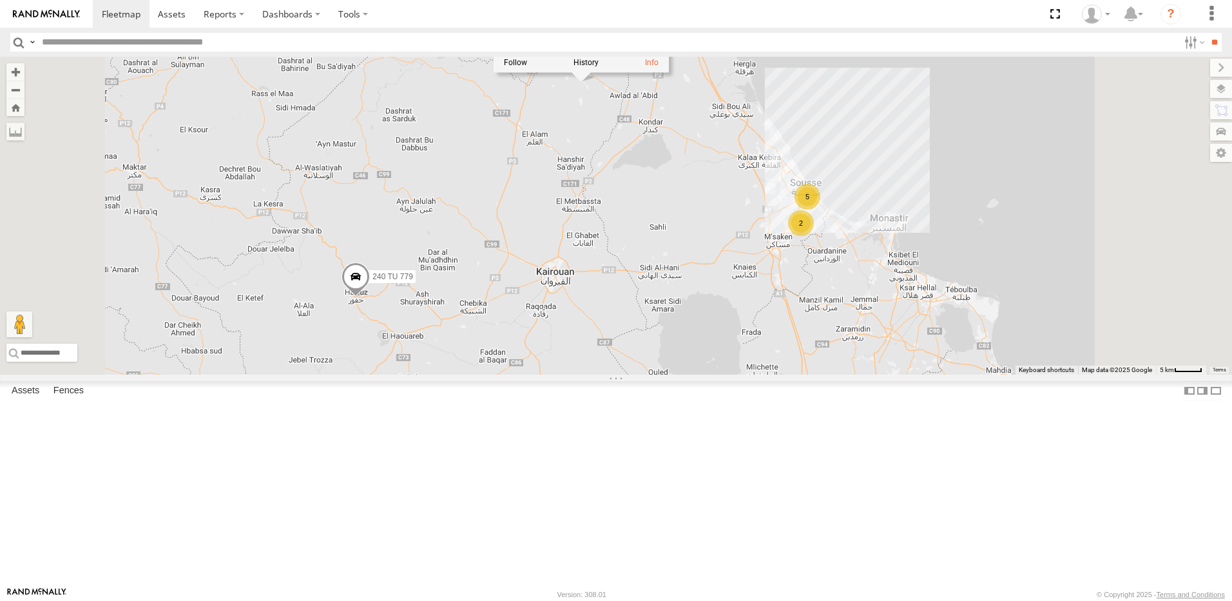
drag, startPoint x: 741, startPoint y: 191, endPoint x: 744, endPoint y: 248, distance: 56.8
click at [744, 248] on div "234 TU 2630 245 TU 9061 245 TU 9062 241 TU 2031 245 TU 9060 240 TU 779 245 TU 9…" at bounding box center [616, 216] width 1232 height 318
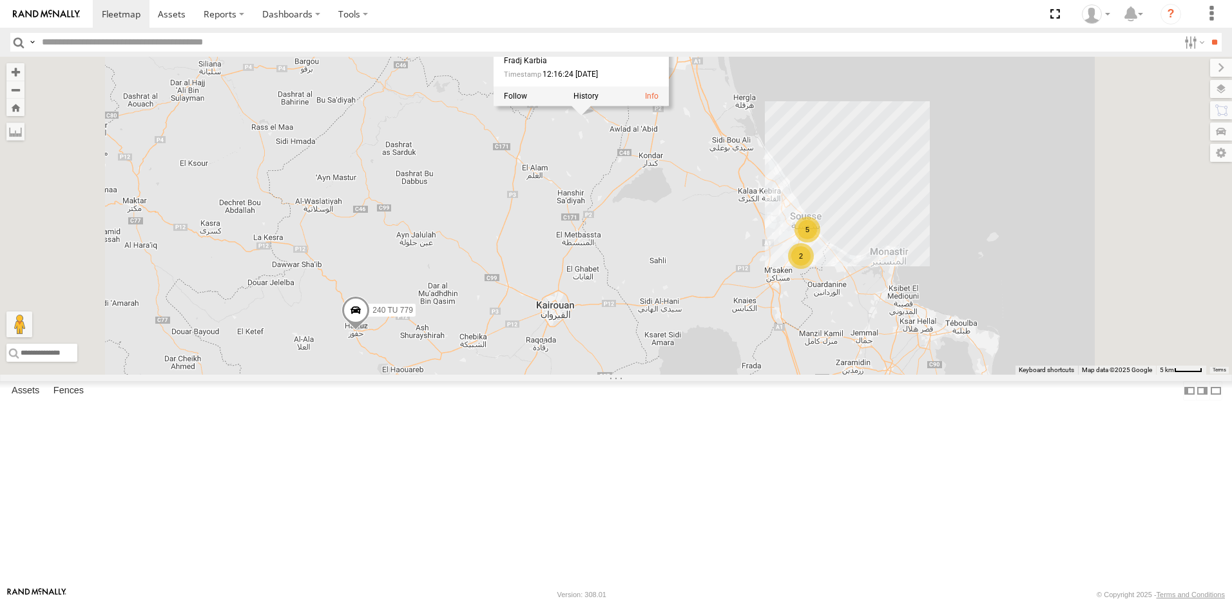
click at [1026, 193] on div "234 TU 2630 245 TU 9061 245 TU 9062 241 TU 2031 245 TU 9060 240 TU 779 245 TU 9…" at bounding box center [616, 216] width 1232 height 318
click at [596, 115] on span at bounding box center [581, 98] width 28 height 35
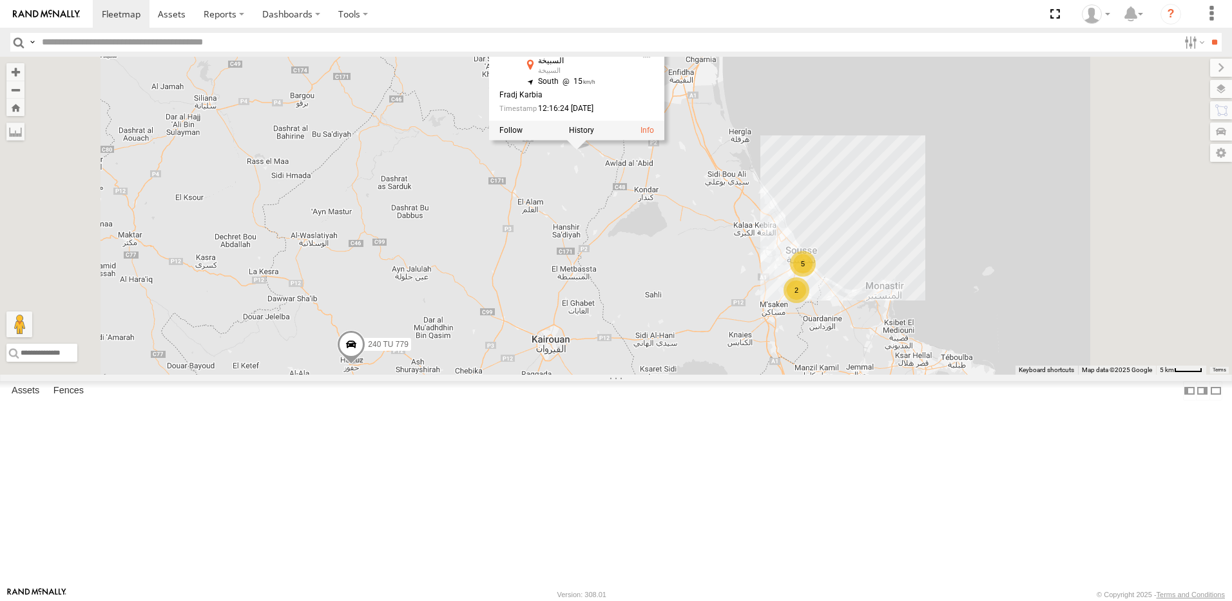
drag, startPoint x: 764, startPoint y: 336, endPoint x: 761, endPoint y: 359, distance: 23.5
click at [761, 359] on div "234 TU 2630 245 TU 9061 245 TU 9062 241 TU 2031 245 TU 9060 240 TU 779 245 TU 9…" at bounding box center [616, 216] width 1232 height 318
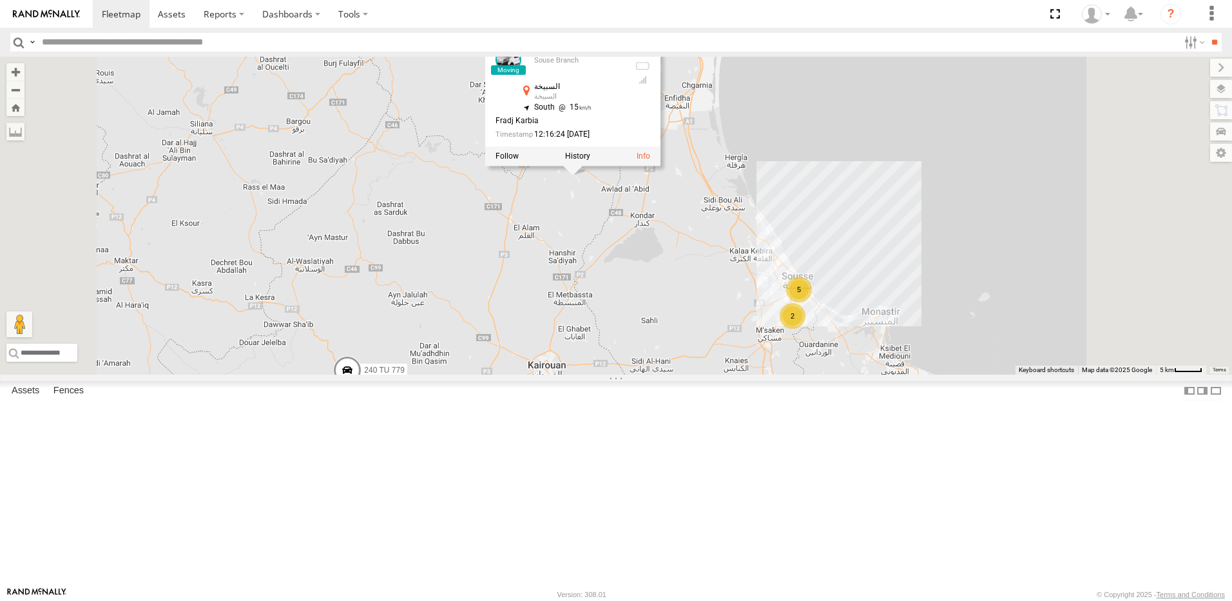
click at [738, 304] on div "234 TU 2630 245 TU 9061 245 TU 9062 241 TU 2031 245 TU 9060 240 TU 779 245 TU 9…" at bounding box center [616, 216] width 1232 height 318
click at [661, 167] on div "245 TU 9060 Souse Branch السبيخة السبيخة 36.00641 , 10.15597 South 15 Fradj Kar…" at bounding box center [572, 102] width 175 height 130
click at [783, 120] on div "234 TU 2630 245 TU 9061 245 TU 9062 241 TU 2031 245 TU 9060 240 TU 779 245 TU 9…" at bounding box center [616, 216] width 1232 height 318
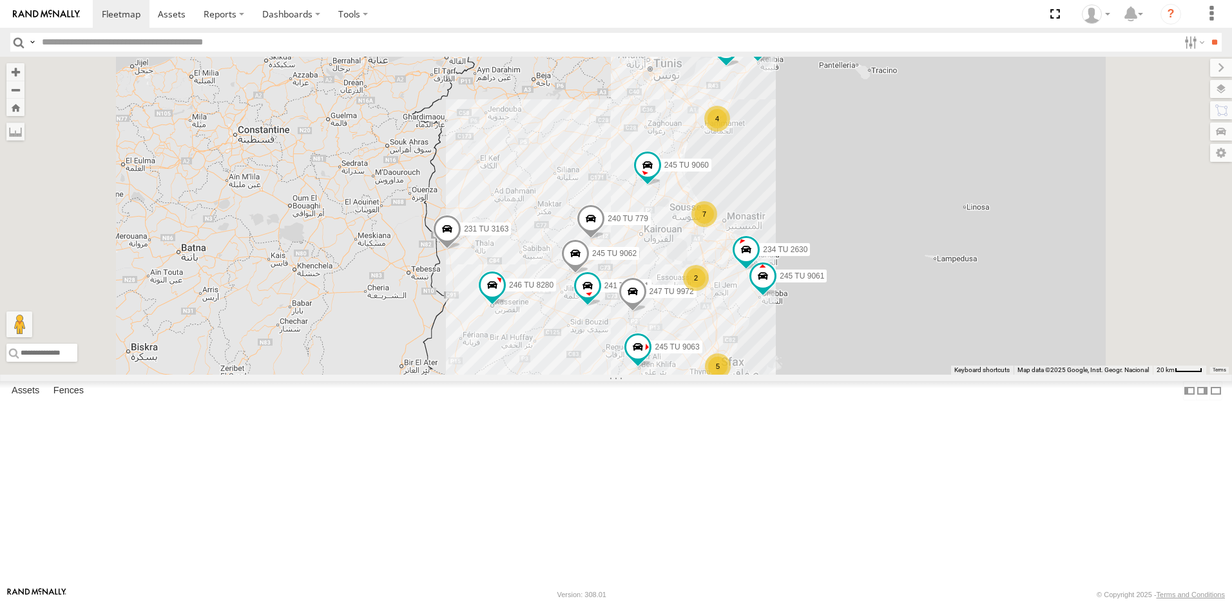
drag, startPoint x: 772, startPoint y: 318, endPoint x: 764, endPoint y: 273, distance: 45.1
click at [764, 273] on div "234 TU 2630 245 TU 9061 245 TU 9062 241 TU 2031 245 TU 9060 240 TU 779 231 TU 3…" at bounding box center [616, 216] width 1232 height 318
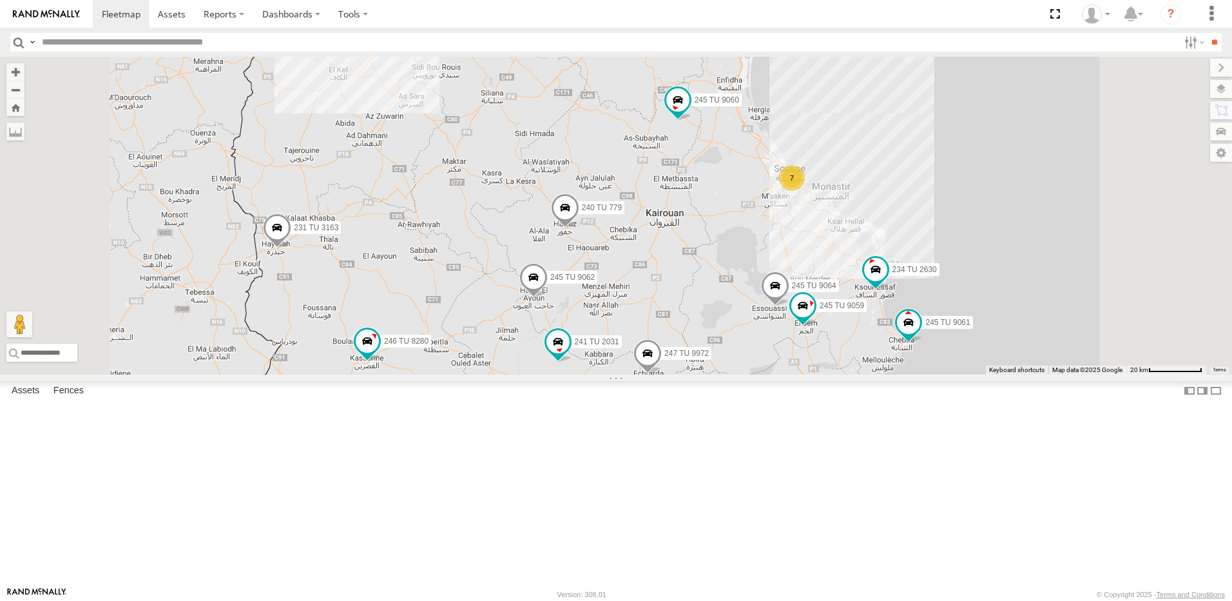
drag, startPoint x: 827, startPoint y: 282, endPoint x: 816, endPoint y: 302, distance: 23.4
click at [816, 302] on div "234 TU 2630 245 TU 9061 245 TU 9062 241 TU 2031 245 TU 9060 240 TU 779 231 TU 3…" at bounding box center [616, 216] width 1232 height 318
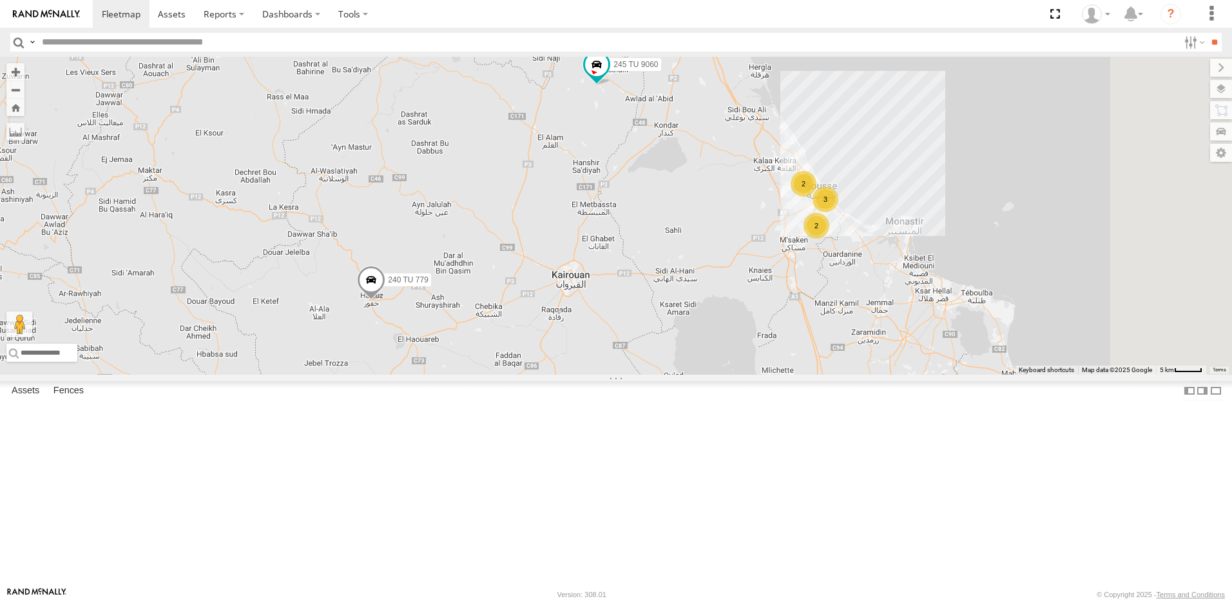
drag, startPoint x: 839, startPoint y: 277, endPoint x: 799, endPoint y: 248, distance: 49.2
click at [799, 248] on div "234 TU 2630 245 TU 9061 245 TU 9062 241 TU 2031 245 TU 9060 240 TU 779 231 TU 3…" at bounding box center [616, 216] width 1232 height 318
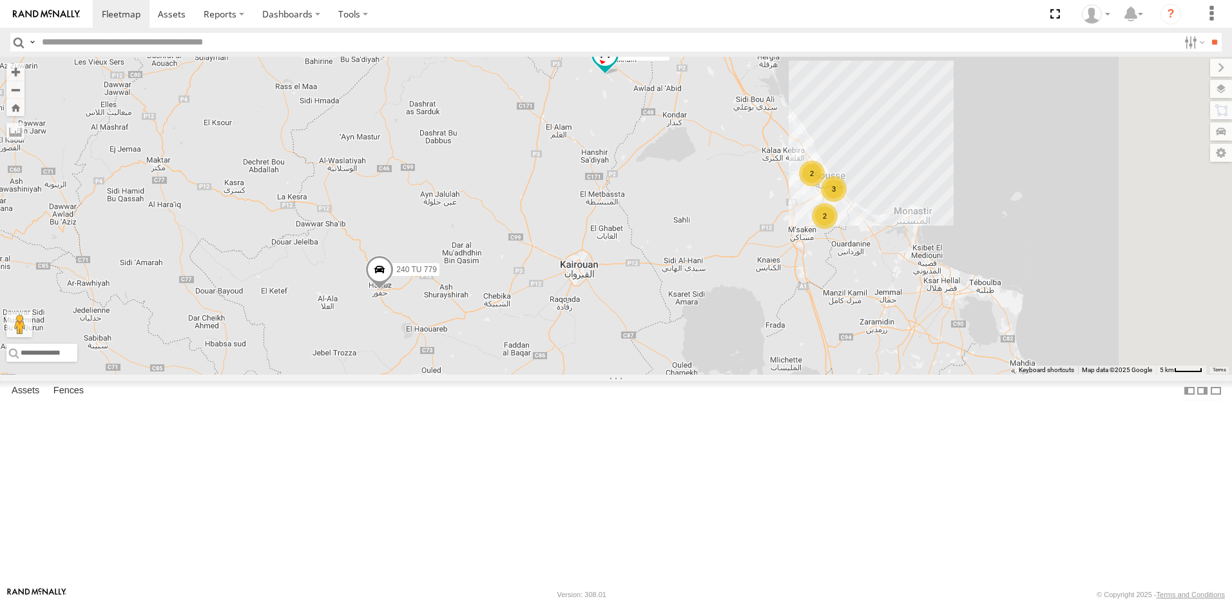
drag, startPoint x: 858, startPoint y: 278, endPoint x: 917, endPoint y: 214, distance: 87.6
click at [917, 214] on div "234 TU 2630 245 TU 9061 245 TU 9062 241 TU 2031 245 TU 9060 240 TU 779 231 TU 3…" at bounding box center [616, 216] width 1232 height 318
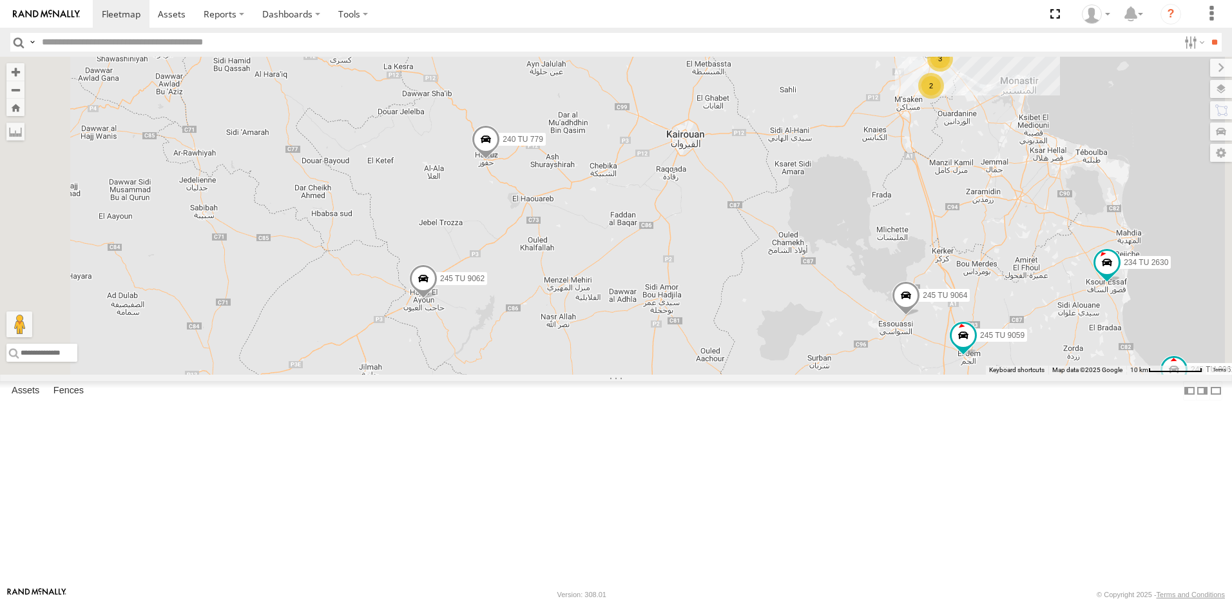
click at [1063, 315] on div "234 TU 2630 245 TU 9061 245 TU 9062 241 TU 2031 245 TU 9060 240 TU 779 231 TU 3…" at bounding box center [616, 216] width 1232 height 318
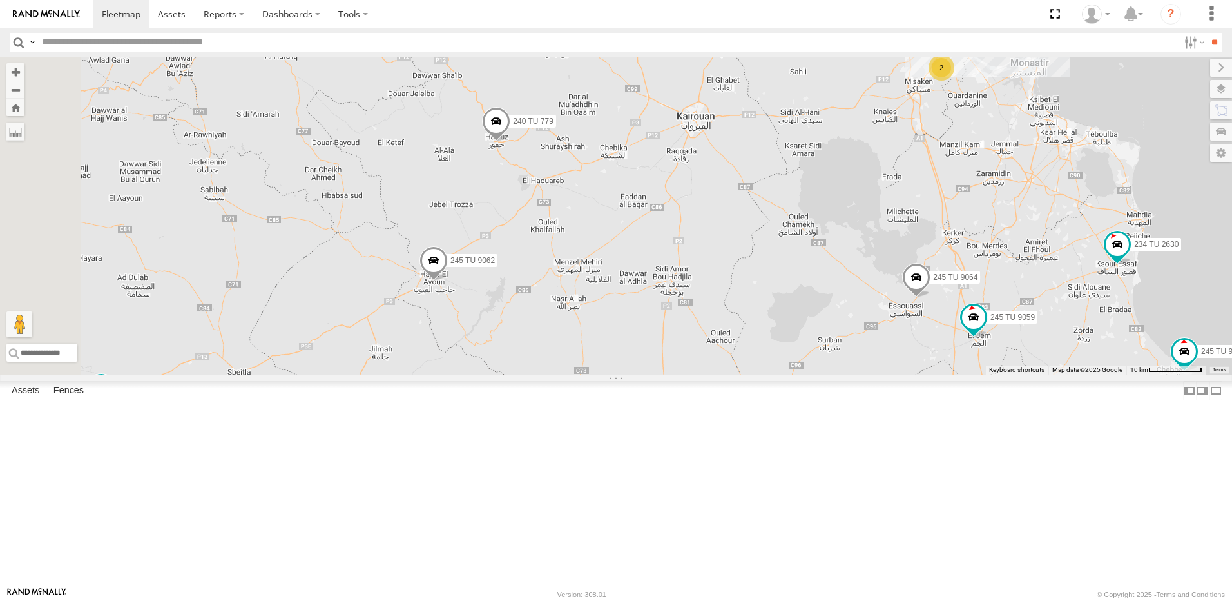
drag, startPoint x: 1058, startPoint y: 373, endPoint x: 1051, endPoint y: 362, distance: 13.4
click at [1051, 362] on div "234 TU 2630 245 TU 9061 245 TU 9062 241 TU 2031 245 TU 9060 240 TU 779 231 TU 3…" at bounding box center [616, 216] width 1232 height 318
click at [1054, 363] on div "234 TU 2630 245 TU 9061 245 TU 9062 241 TU 2031 245 TU 9060 240 TU 779 231 TU 3…" at bounding box center [616, 216] width 1232 height 318
click at [1055, 363] on div "234 TU 2630 245 TU 9061 245 TU 9062 241 TU 2031 245 TU 9060 240 TU 779 231 TU 3…" at bounding box center [616, 216] width 1232 height 318
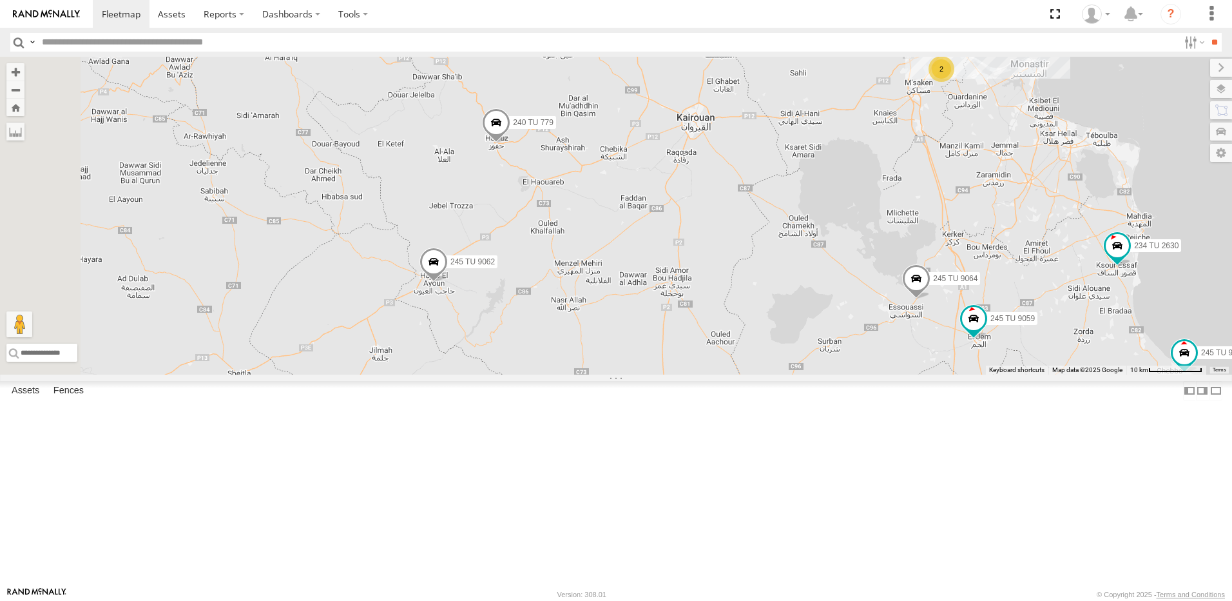
click at [1056, 366] on div "234 TU 2630 245 TU 9061 245 TU 9062 241 TU 2031 245 TU 9060 240 TU 779 231 TU 3…" at bounding box center [616, 216] width 1232 height 318
click at [1055, 369] on div "234 TU 2630 245 TU 9061 245 TU 9062 241 TU 2031 245 TU 9060 240 TU 779 231 TU 3…" at bounding box center [616, 216] width 1232 height 318
drag, startPoint x: 1055, startPoint y: 366, endPoint x: 1055, endPoint y: 357, distance: 9.0
click at [1055, 357] on div "234 TU 2630 245 TU 9061 245 TU 9062 241 TU 2031 245 TU 9060 240 TU 779 231 TU 3…" at bounding box center [616, 216] width 1232 height 318
drag, startPoint x: 1055, startPoint y: 357, endPoint x: 1051, endPoint y: 334, distance: 23.5
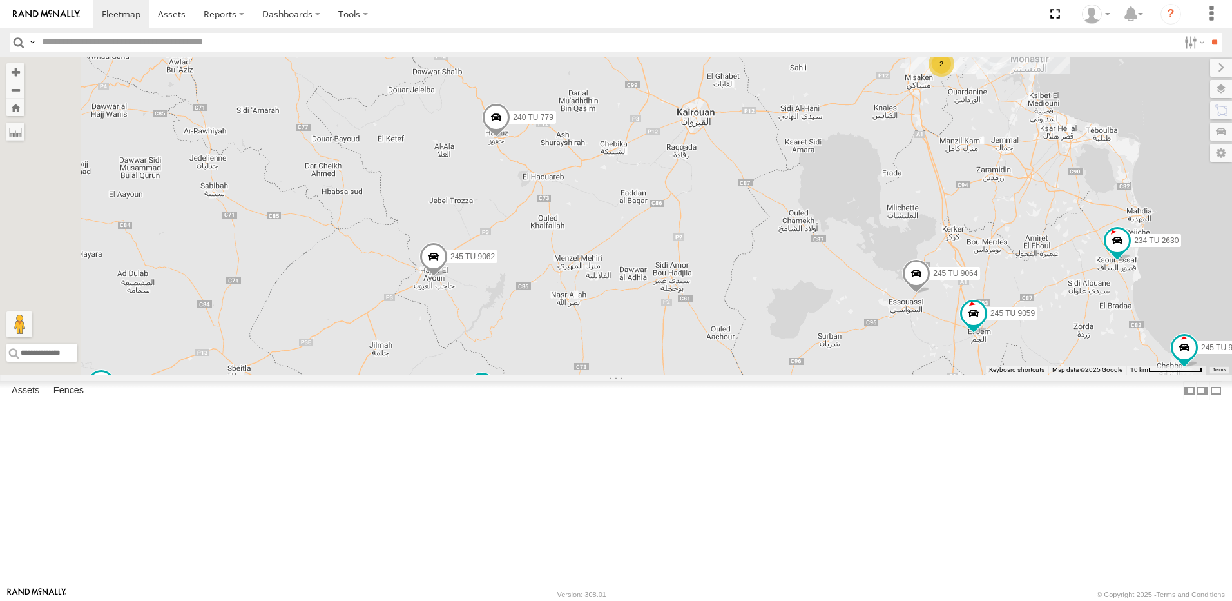
click at [1051, 334] on div "234 TU 2630 245 TU 9061 245 TU 9062 241 TU 2031 245 TU 9060 240 TU 779 231 TU 3…" at bounding box center [616, 216] width 1232 height 318
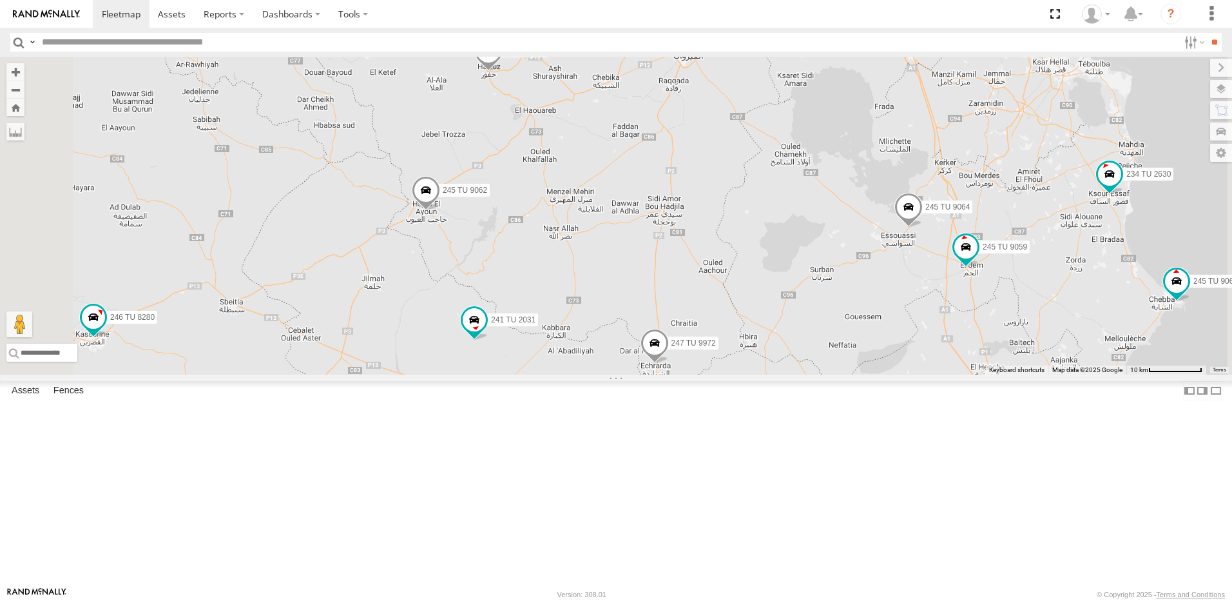
drag, startPoint x: 1050, startPoint y: 334, endPoint x: 1050, endPoint y: 289, distance: 44.5
click at [1050, 294] on div "234 TU 2630 245 TU 9061 245 TU 9062 241 TU 2031 245 TU 9060 240 TU 779 231 TU 3…" at bounding box center [616, 216] width 1232 height 318
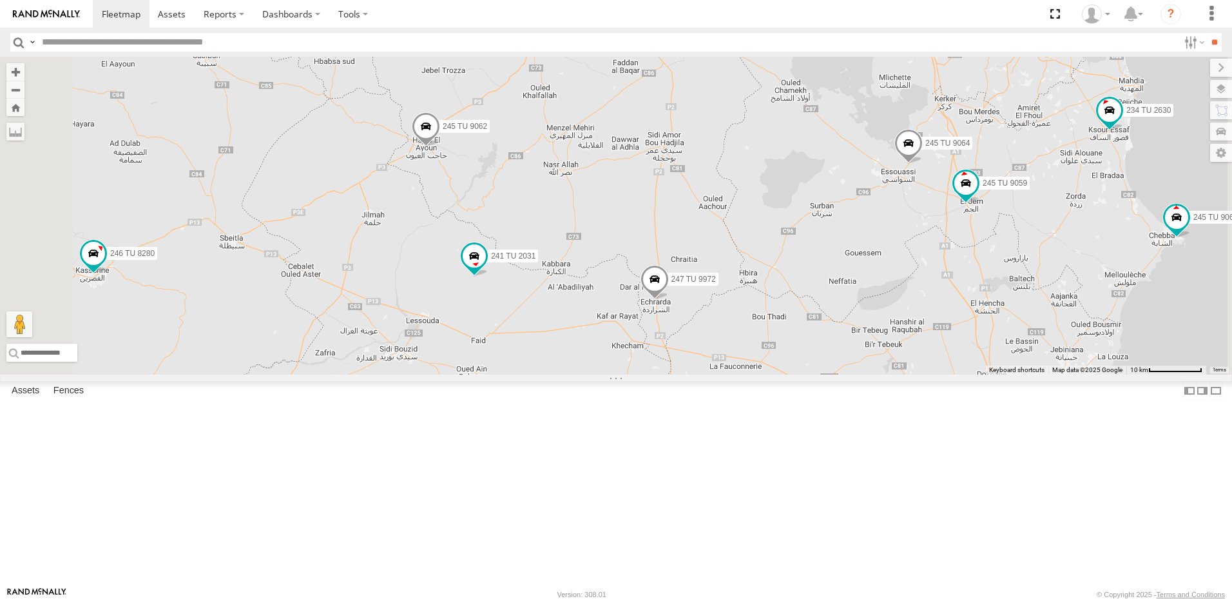
drag, startPoint x: 1051, startPoint y: 300, endPoint x: 1058, endPoint y: 267, distance: 33.8
click at [1058, 267] on div "234 TU 2630 245 TU 9061 245 TU 9062 241 TU 2031 245 TU 9060 240 TU 779 231 TU 3…" at bounding box center [616, 216] width 1232 height 318
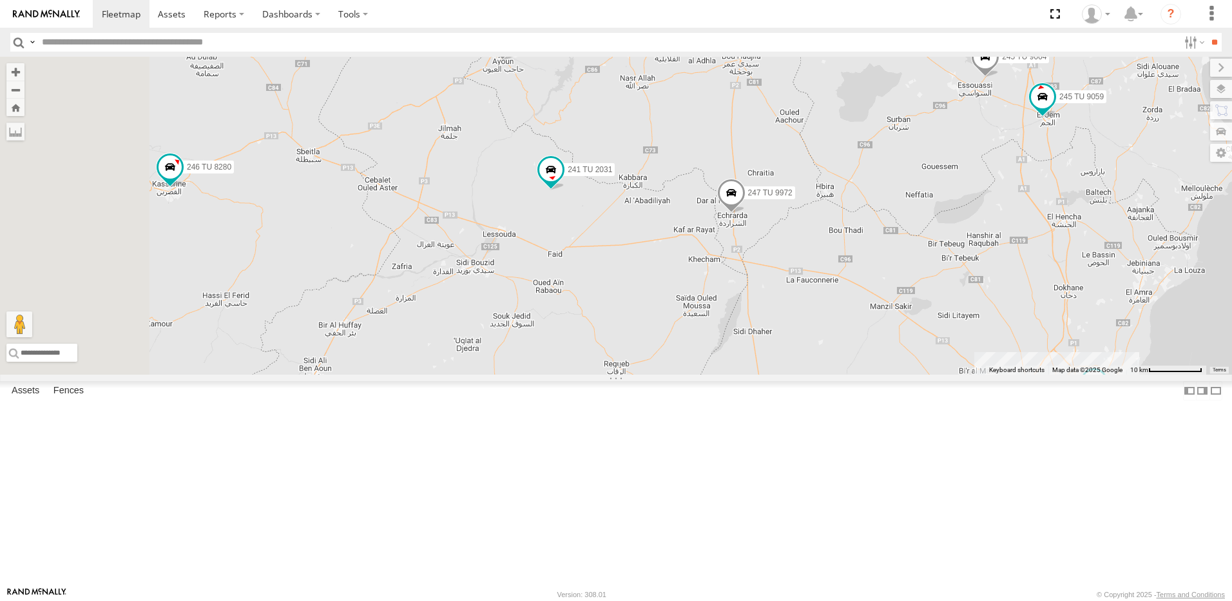
drag, startPoint x: 1041, startPoint y: 302, endPoint x: 1100, endPoint y: 297, distance: 59.5
click at [1100, 297] on div "234 TU 2630 245 TU 9061 245 TU 9062 241 TU 2031 245 TU 9060 240 TU 779 231 TU 3…" at bounding box center [616, 216] width 1232 height 318
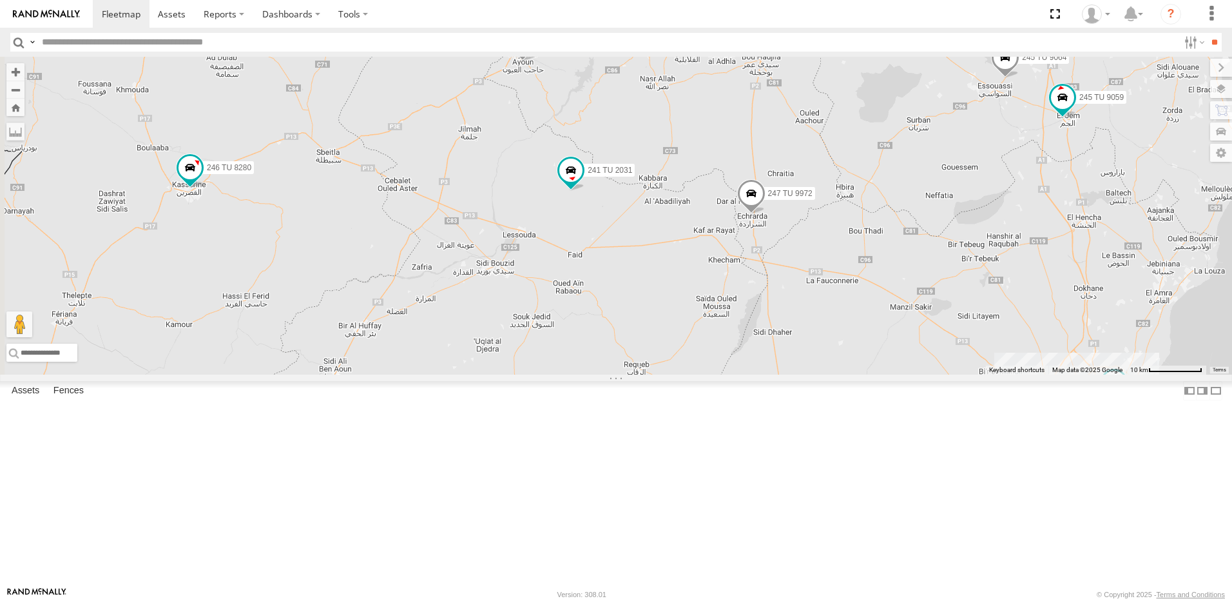
drag, startPoint x: 987, startPoint y: 334, endPoint x: 1036, endPoint y: 362, distance: 56.6
click at [1036, 362] on div "234 TU 2630 245 TU 9061 245 TU 9062 241 TU 2031 245 TU 9060 240 TU 779 231 TU 3…" at bounding box center [616, 216] width 1232 height 318
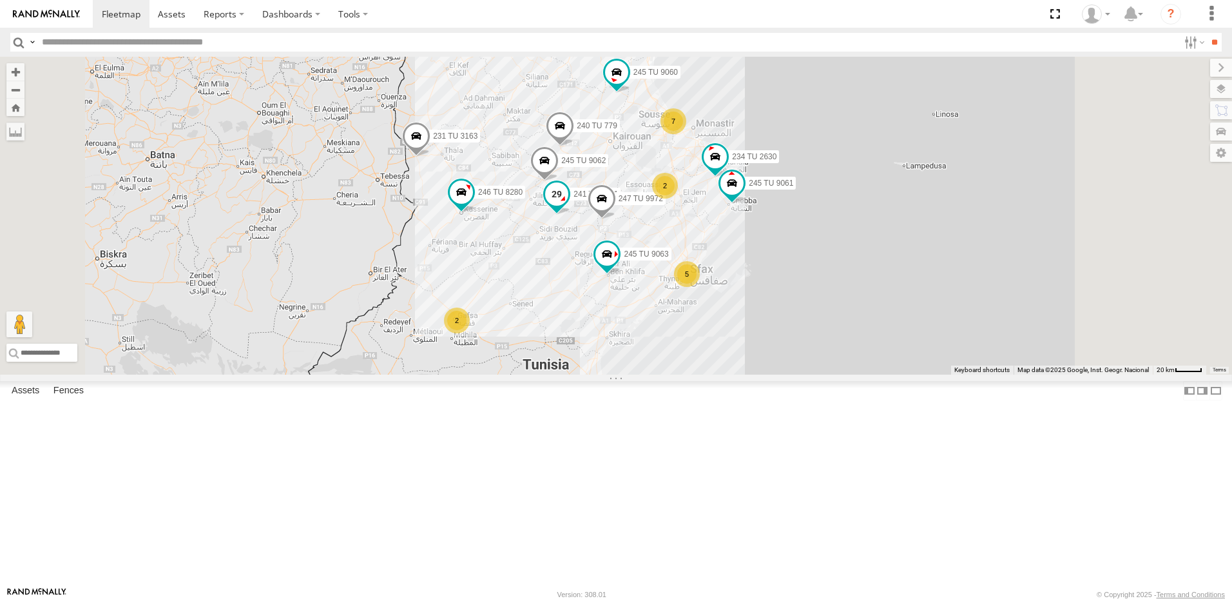
drag, startPoint x: 743, startPoint y: 230, endPoint x: 706, endPoint y: 317, distance: 94.5
click at [569, 206] on span at bounding box center [556, 193] width 23 height 23
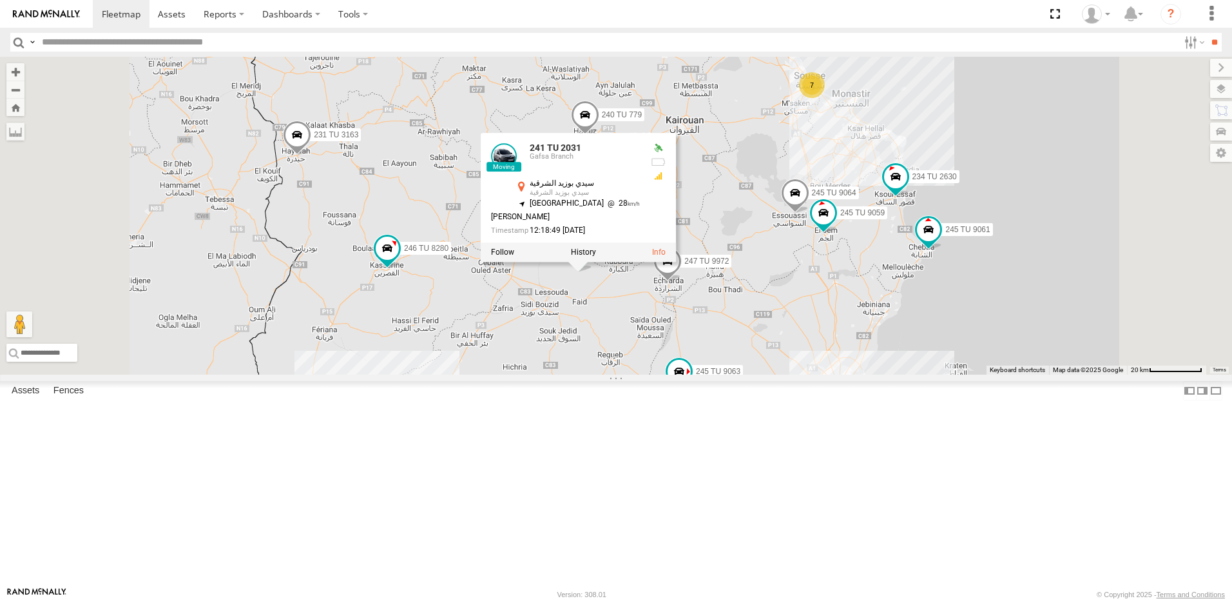
click at [608, 270] on div "234 TU 2630 245 TU 9061 245 TU 9062 241 TU 2031 245 TU 9060 240 TU 779 231 TU 3…" at bounding box center [616, 216] width 1232 height 318
click at [565, 257] on div "234 TU 2630 245 TU 9061 245 TU 9062 241 TU 2031 245 TU 9060 240 TU 779 231 TU 3…" at bounding box center [616, 216] width 1232 height 318
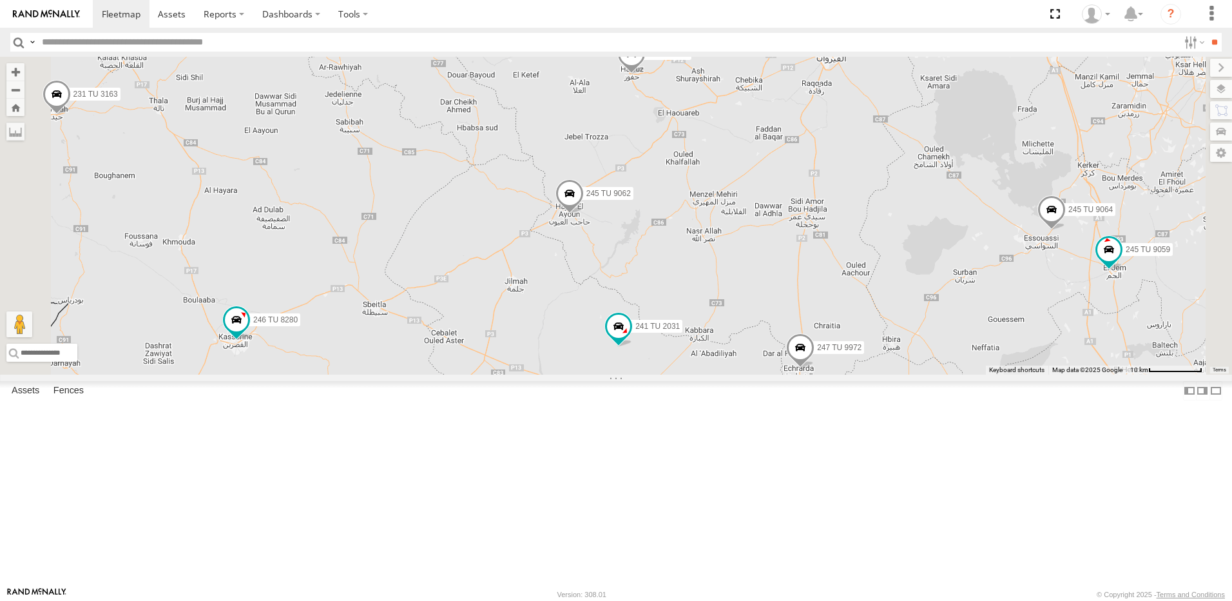
drag, startPoint x: 699, startPoint y: 349, endPoint x: 654, endPoint y: 372, distance: 51.3
click at [654, 372] on div "234 TU 2630 245 TU 9061 245 TU 9062 241 TU 2031 245 TU 9060 240 TU 779 231 TU 3…" at bounding box center [616, 216] width 1232 height 318
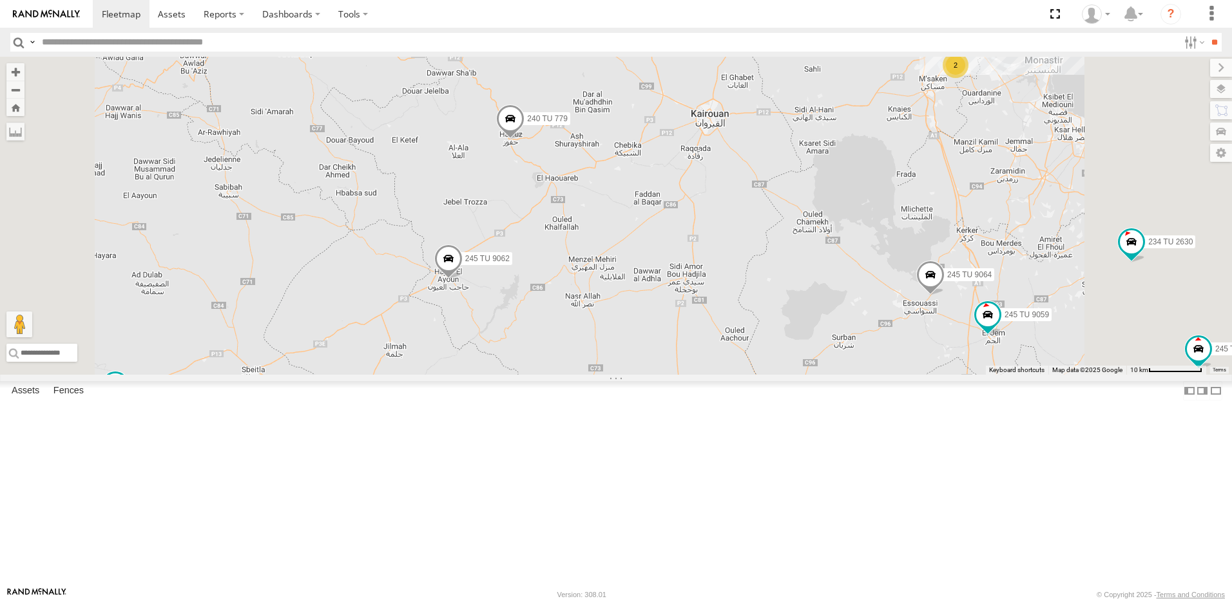
drag, startPoint x: 769, startPoint y: 355, endPoint x: 714, endPoint y: 373, distance: 57.7
click at [715, 375] on div "234 TU 2630 245 TU 9061 245 TU 9062 241 TU 2031 245 TU 9060 240 TU 779 231 TU 3…" at bounding box center [616, 216] width 1232 height 318
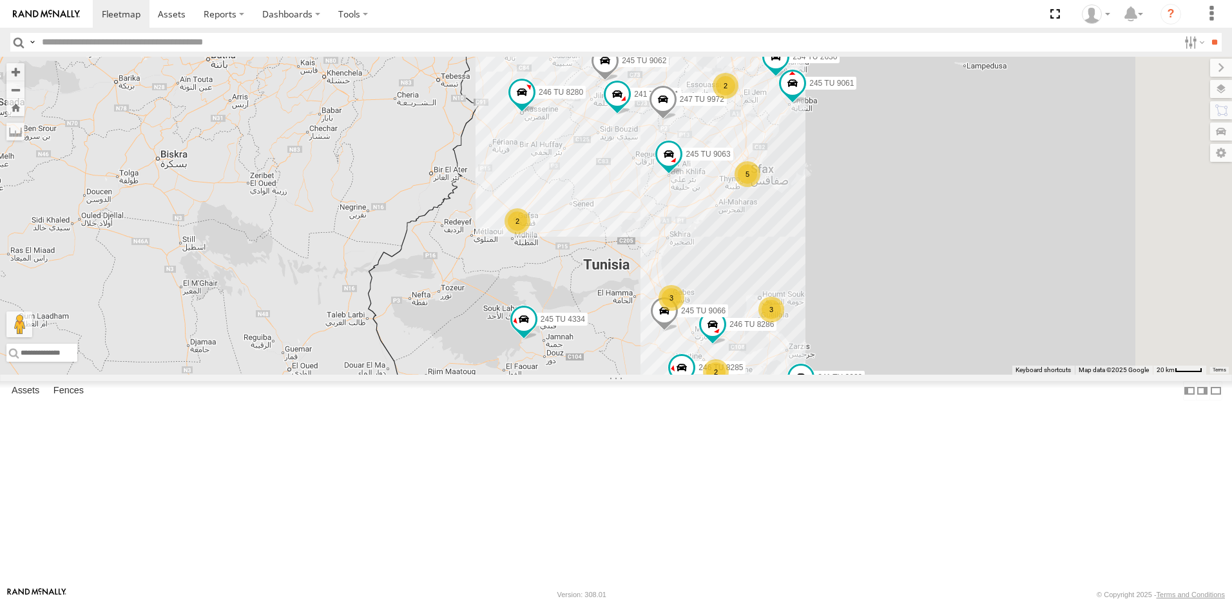
drag, startPoint x: 719, startPoint y: 363, endPoint x: 666, endPoint y: 452, distance: 103.1
click at [666, 375] on div "245 TU 4334 241 TU 2029 246 TU 8286 7 5 234 TU 2630 3 2 3 231 TU 3163 245 TU 90…" at bounding box center [616, 216] width 1232 height 318
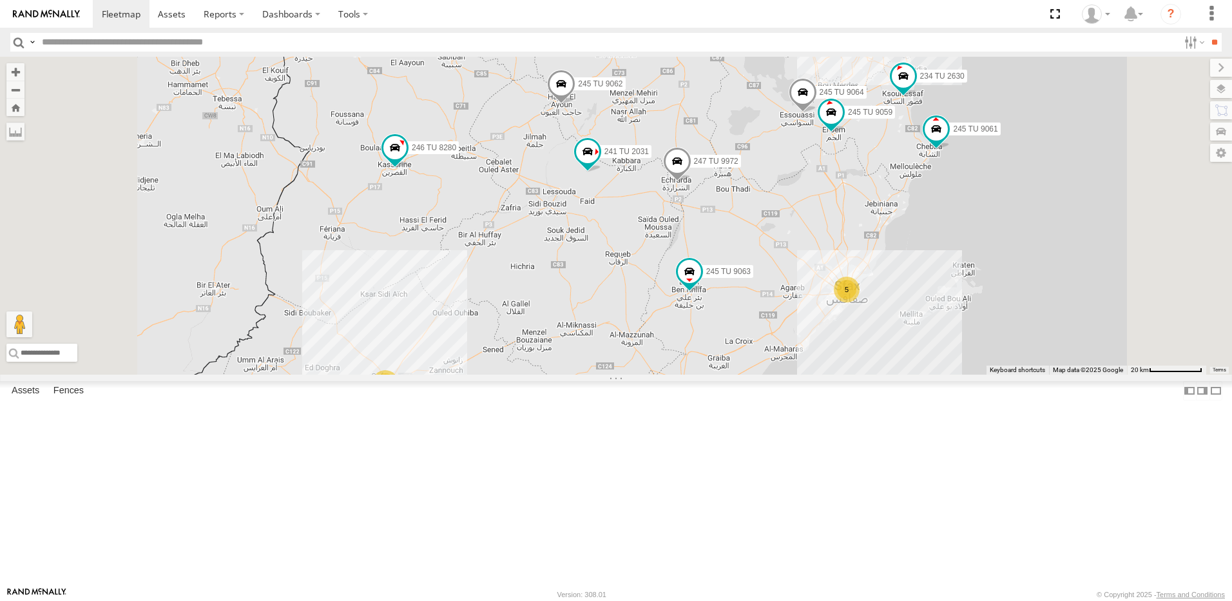
drag, startPoint x: 763, startPoint y: 315, endPoint x: 741, endPoint y: 412, distance: 99.0
click at [743, 375] on div "245 TU 4334 241 TU 2029 246 TU 8286 234 TU 2630 231 TU 3163 245 TU 9061 245 TU …" at bounding box center [616, 216] width 1232 height 318
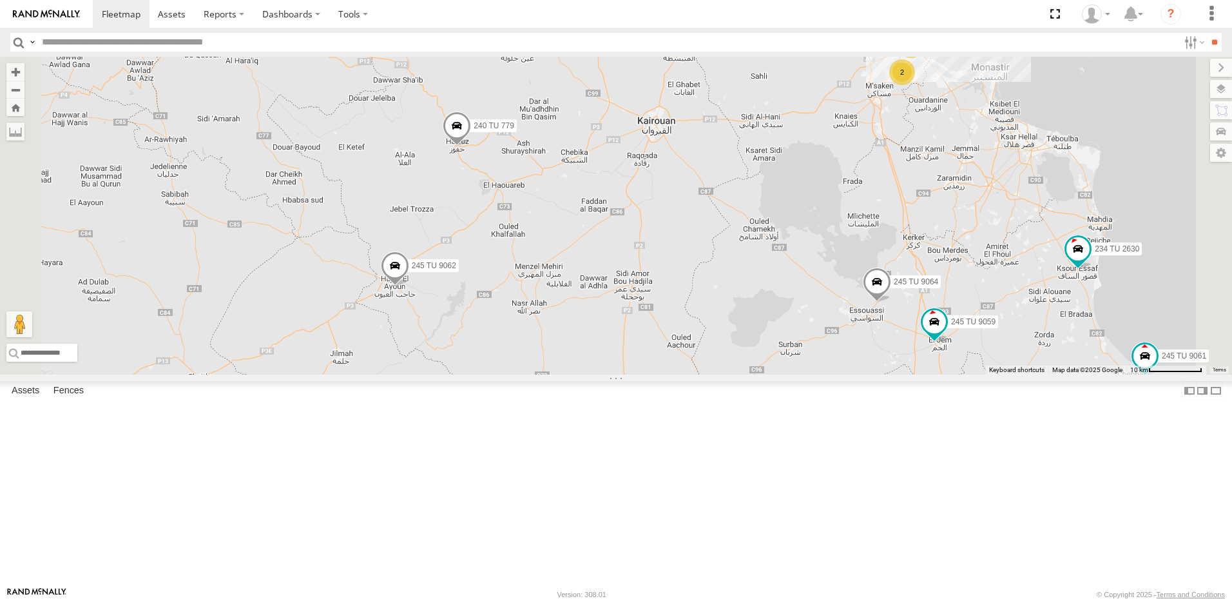
drag, startPoint x: 781, startPoint y: 390, endPoint x: 734, endPoint y: 440, distance: 68.4
click at [748, 375] on div "245 TU 4334 241 TU 2029 246 TU 8286 234 TU 2630 231 TU 3163 245 TU 9061 245 TU …" at bounding box center [616, 216] width 1232 height 318
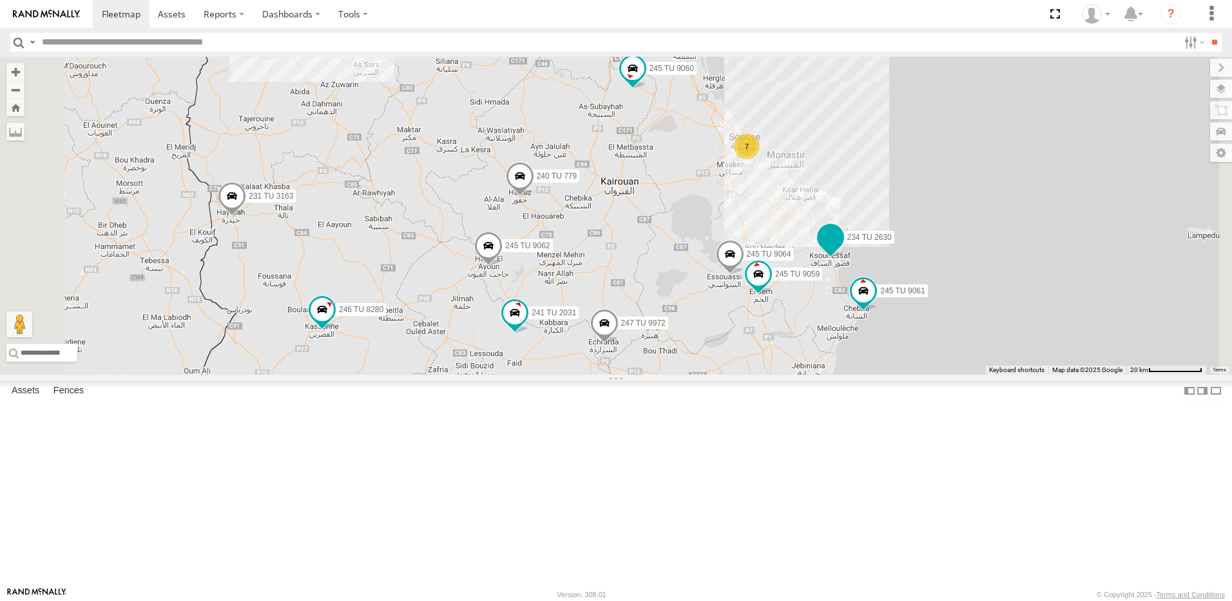
click at [842, 249] on span at bounding box center [830, 237] width 23 height 23
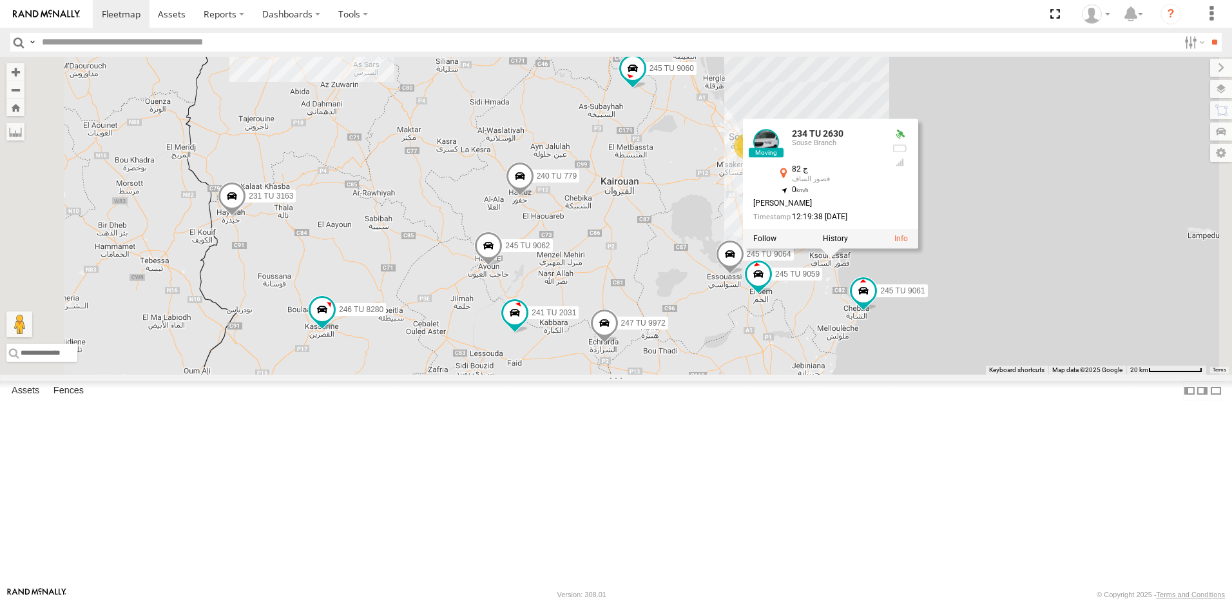
click at [817, 306] on div "245 TU 4334 241 TU 2029 246 TU 8286 234 TU 2630 231 TU 3163 245 TU 9061 245 TU …" at bounding box center [616, 216] width 1232 height 318
click at [701, 318] on div "245 TU 4334 241 TU 2029 246 TU 8286 234 TU 2630 231 TU 3163 245 TU 9061 245 TU …" at bounding box center [616, 216] width 1232 height 318
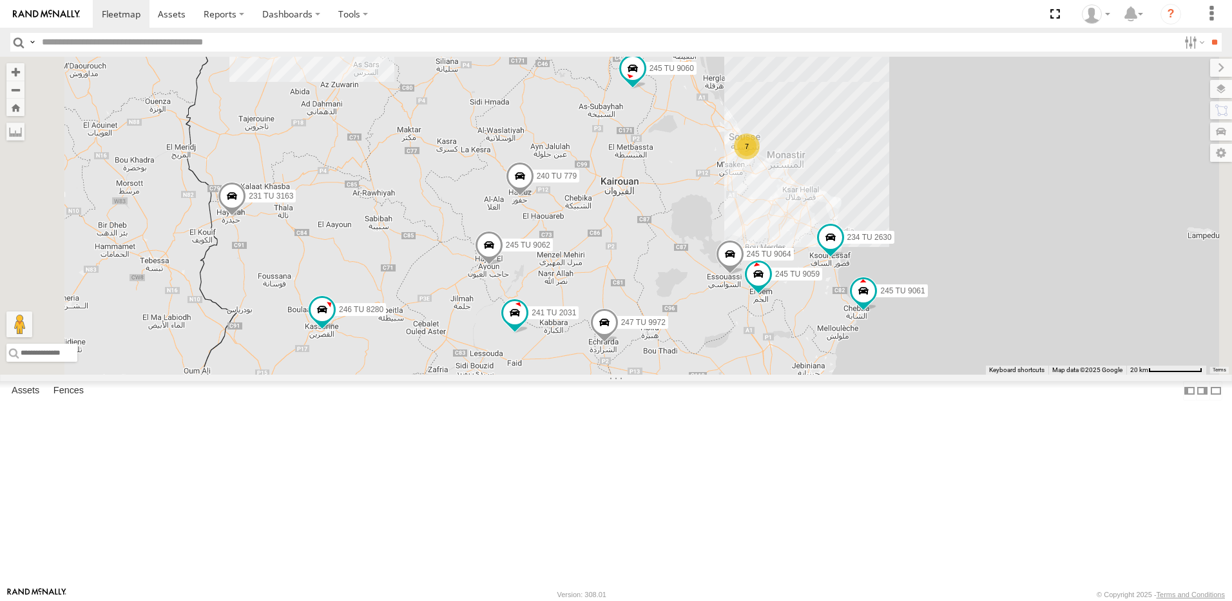
drag, startPoint x: 708, startPoint y: 344, endPoint x: 632, endPoint y: 366, distance: 79.8
click at [632, 366] on div "245 TU 4334 241 TU 2029 246 TU 8286 234 TU 2630 231 TU 3163 245 TU 9061 245 TU …" at bounding box center [616, 216] width 1232 height 318
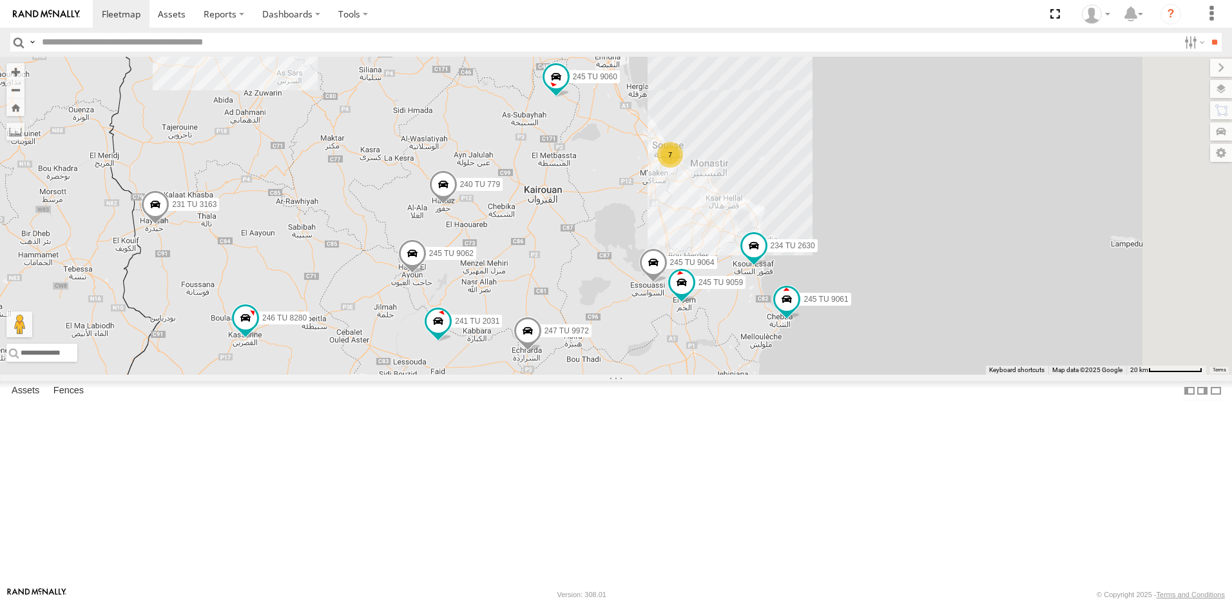
drag, startPoint x: 681, startPoint y: 342, endPoint x: 579, endPoint y: 351, distance: 102.2
click at [579, 351] on div "245 TU 4334 241 TU 2029 246 TU 8286 234 TU 2630 231 TU 3163 245 TU 9061 245 TU …" at bounding box center [616, 216] width 1232 height 318
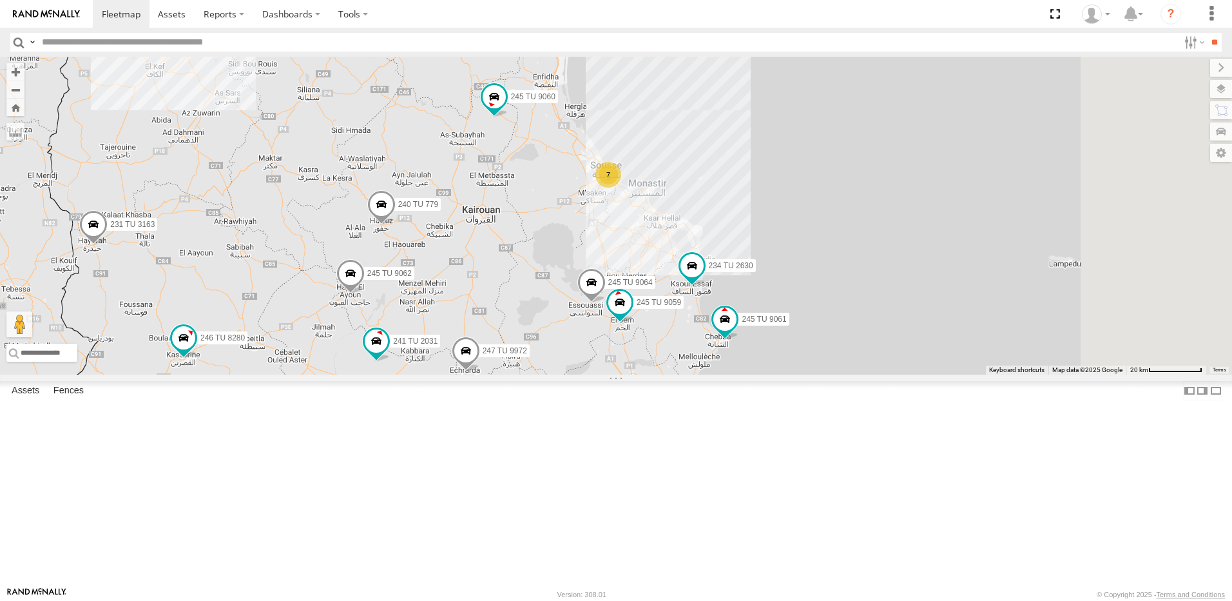
drag, startPoint x: 638, startPoint y: 341, endPoint x: 628, endPoint y: 345, distance: 10.4
click at [607, 355] on div "245 TU 4334 241 TU 2029 246 TU 8286 234 TU 2630 231 TU 3163 245 TU 9061 245 TU …" at bounding box center [616, 216] width 1232 height 318
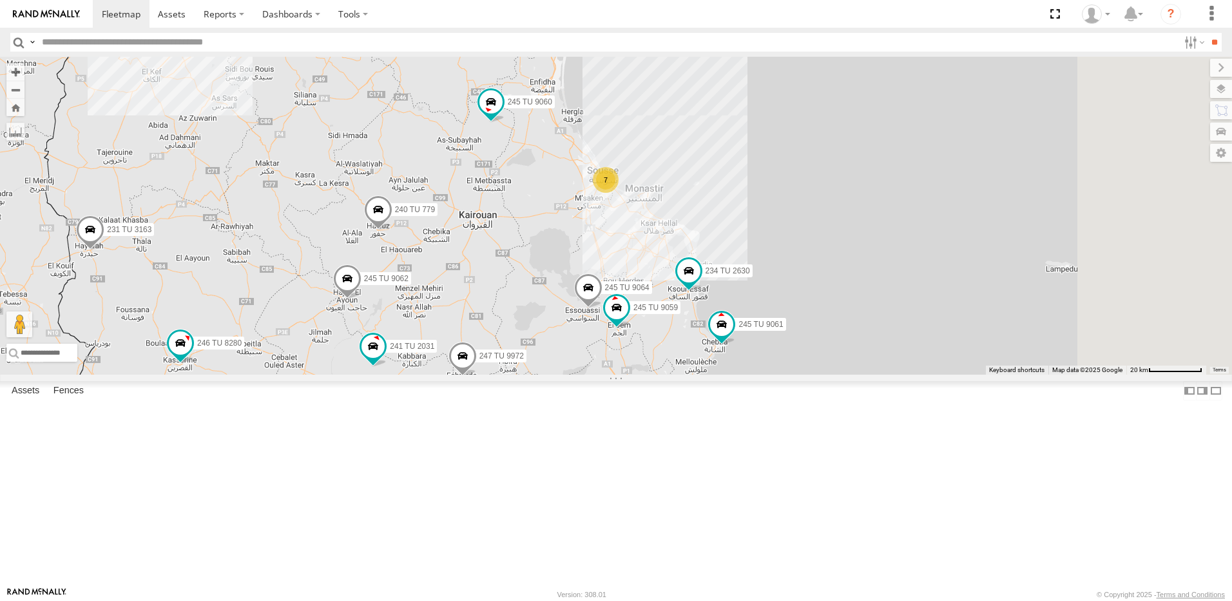
drag, startPoint x: 631, startPoint y: 349, endPoint x: 632, endPoint y: 340, distance: 9.8
click at [627, 351] on div "245 TU 4334 241 TU 2029 246 TU 8286 234 TU 2630 231 TU 3163 245 TU 9061 245 TU …" at bounding box center [616, 216] width 1232 height 318
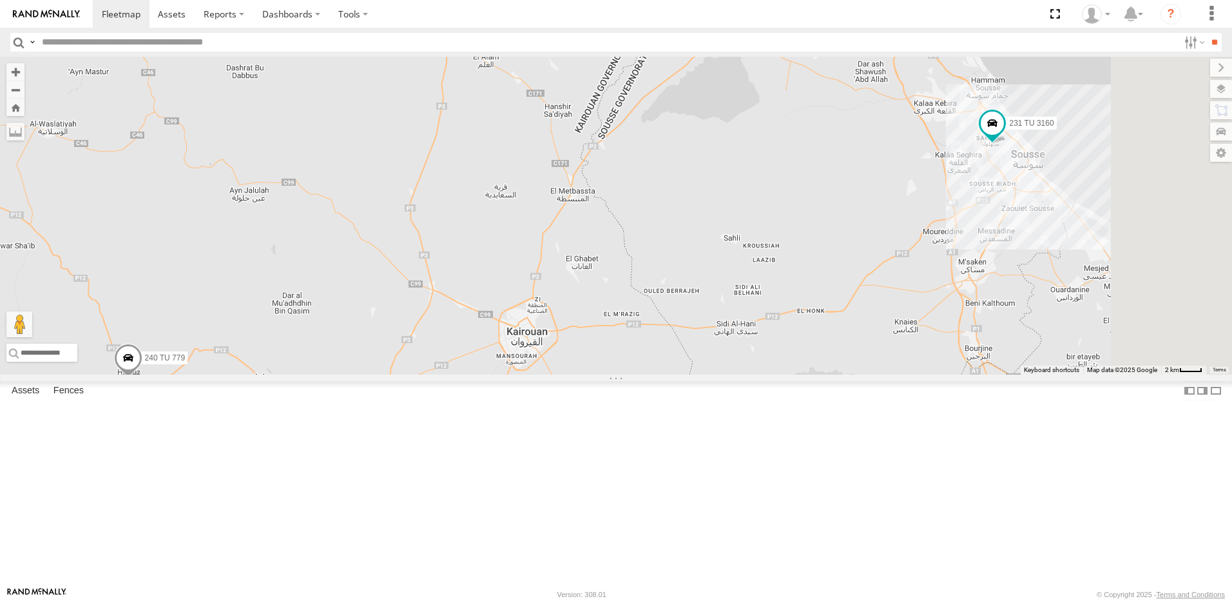
drag, startPoint x: 604, startPoint y: 280, endPoint x: 521, endPoint y: 311, distance: 88.5
click at [509, 336] on div "245 TU 4334 241 TU 2029 246 TU 8286 234 TU 2630 231 TU 3163 245 TU 9061 245 TU …" at bounding box center [616, 216] width 1232 height 318
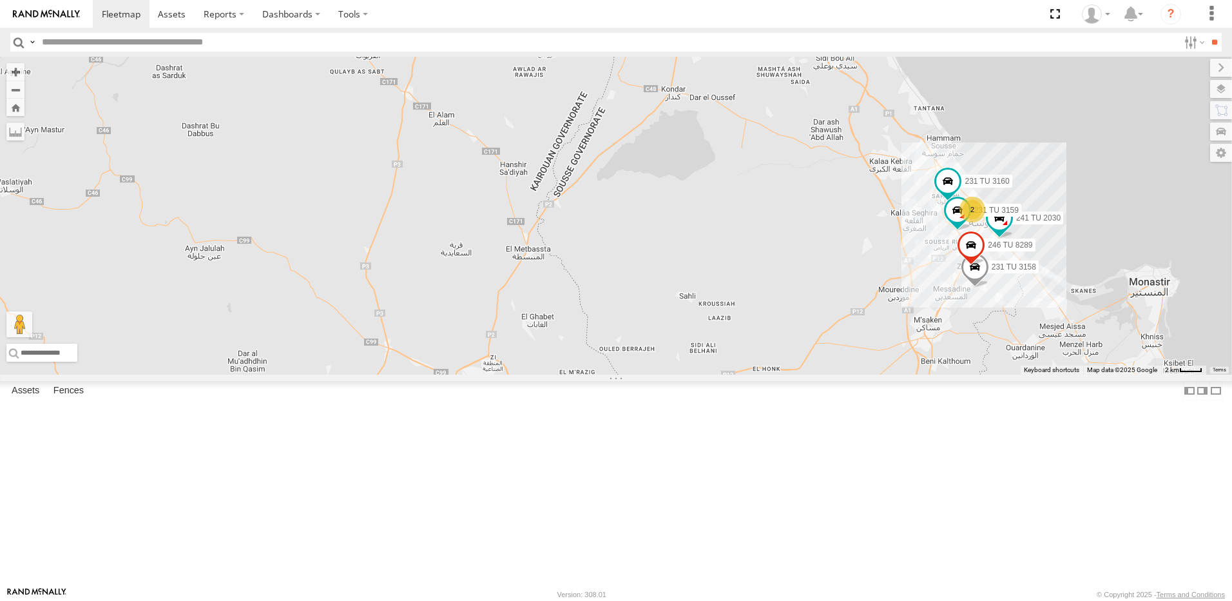
drag, startPoint x: 690, startPoint y: 233, endPoint x: 690, endPoint y: 265, distance: 31.6
click at [690, 265] on div "245 TU 4334 241 TU 2029 246 TU 8286 234 TU 2630 231 TU 3163 245 TU 9061 245 TU …" at bounding box center [616, 216] width 1232 height 318
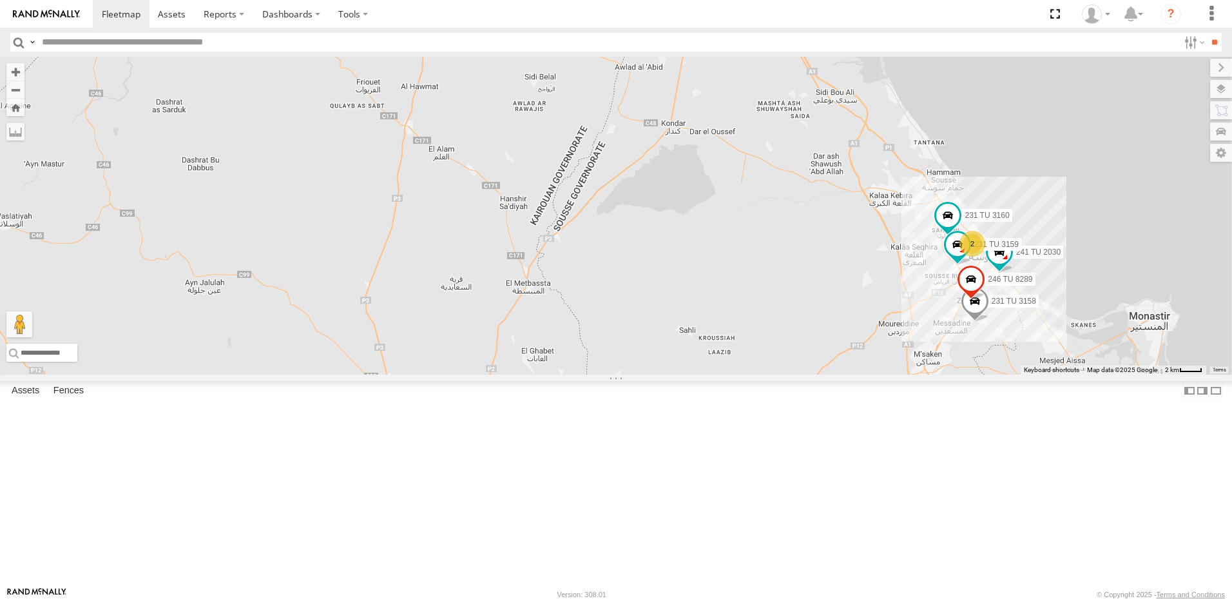
click at [697, 268] on div "245 TU 4334 241 TU 2029 246 TU 8286 234 TU 2630 231 TU 3163 245 TU 9061 245 TU …" at bounding box center [616, 216] width 1232 height 318
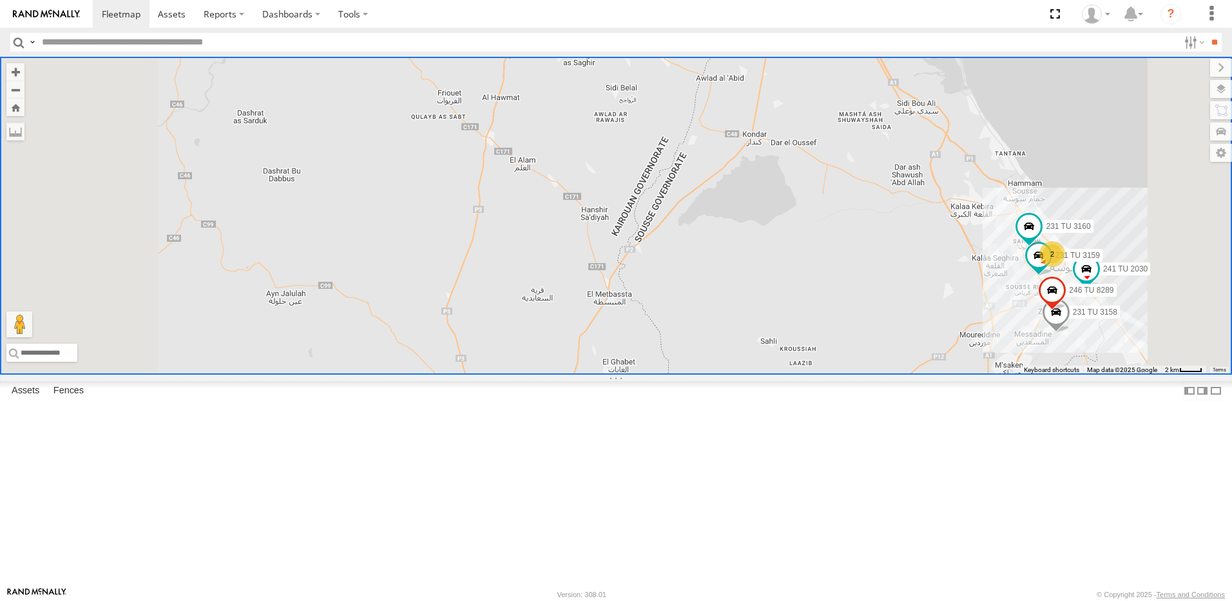
click at [630, 52] on span at bounding box center [616, 34] width 28 height 35
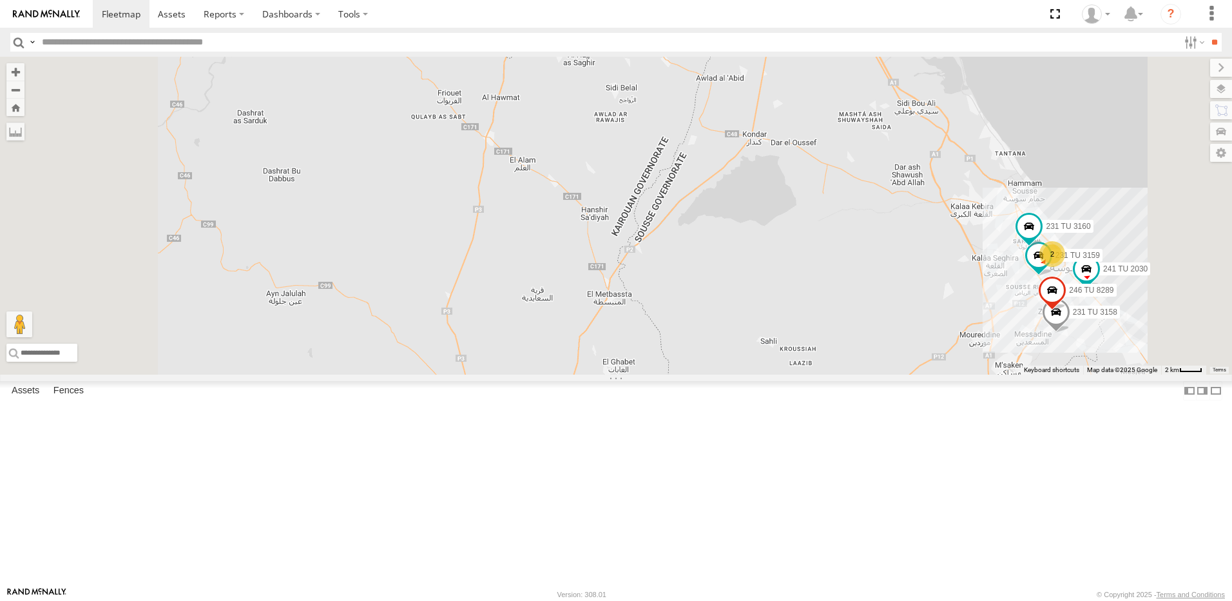
click at [704, 42] on div at bounding box center [616, 32] width 175 height 19
click at [634, 37] on label at bounding box center [620, 32] width 25 height 9
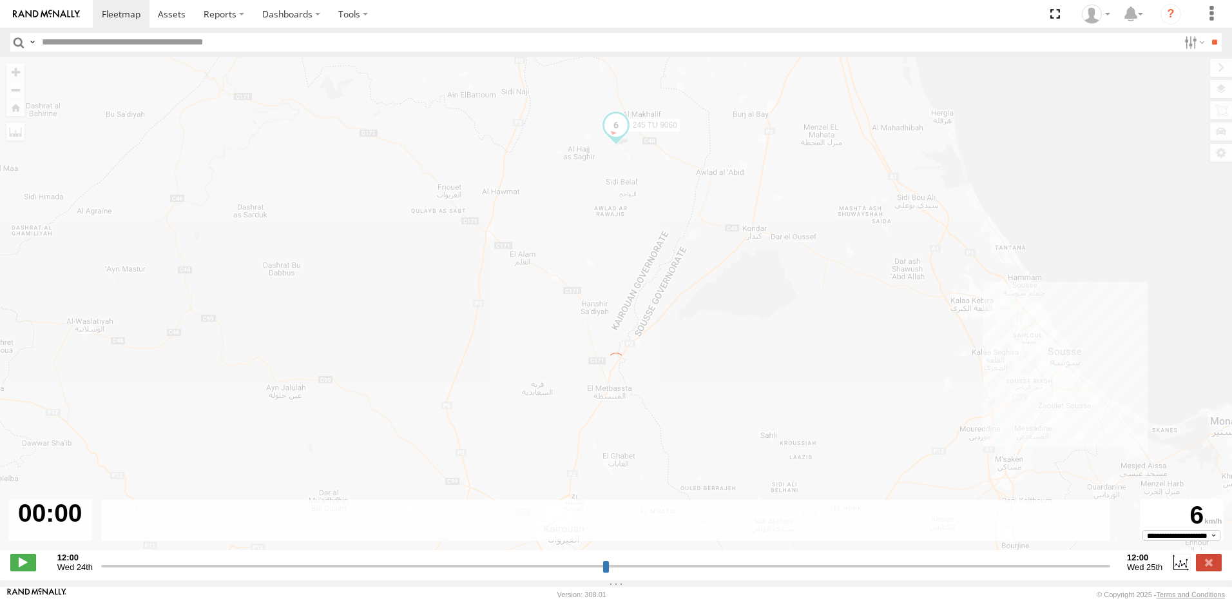
type input "**********"
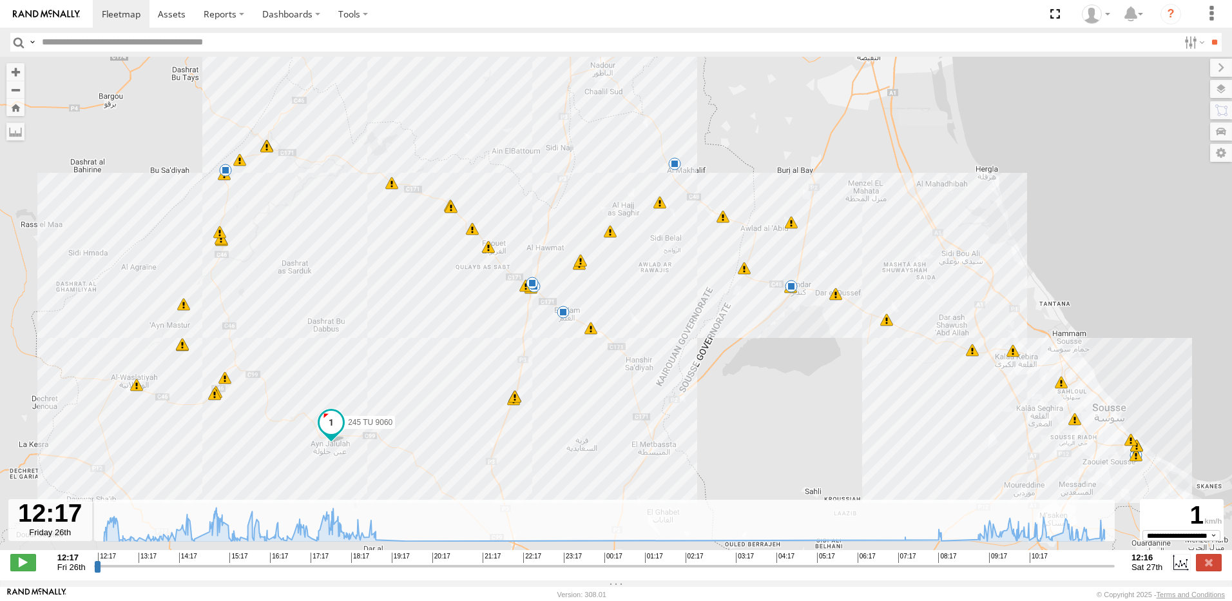
drag, startPoint x: 674, startPoint y: 220, endPoint x: 734, endPoint y: 193, distance: 65.2
click at [734, 193] on div "245 TU 9060 12:32 Fri 12:33 Fri 12:34 Fri 10 14:07 Fri 14:07 Fri 14:11 Fri 14:1…" at bounding box center [616, 310] width 1232 height 507
